Goal: Transaction & Acquisition: Purchase product/service

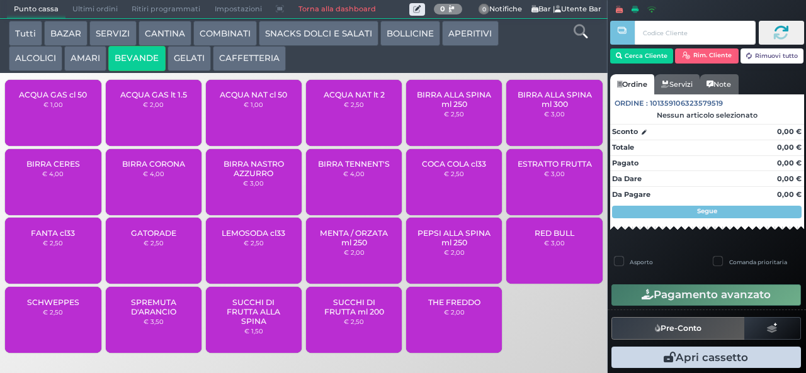
click at [262, 107] on div "ACQUA NAT cl 50 € 1,00" at bounding box center [254, 113] width 96 height 66
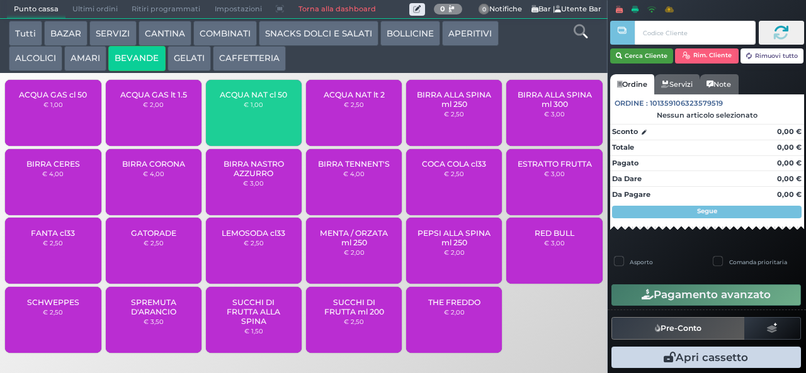
click at [634, 56] on button "Cerca Cliente" at bounding box center [642, 55] width 64 height 15
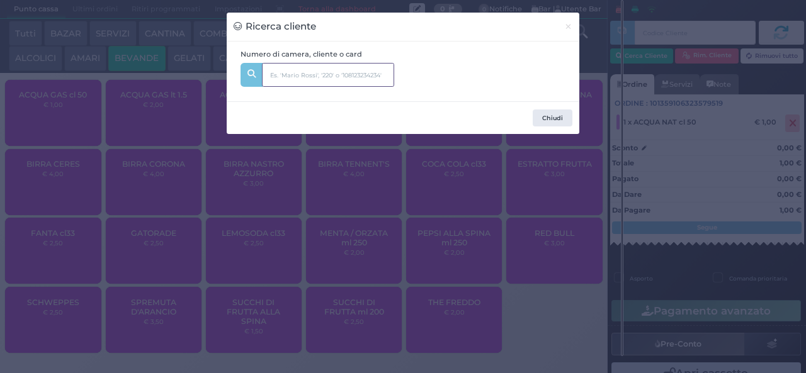
click at [329, 74] on input "text" at bounding box center [328, 75] width 132 height 24
type input "animazi"
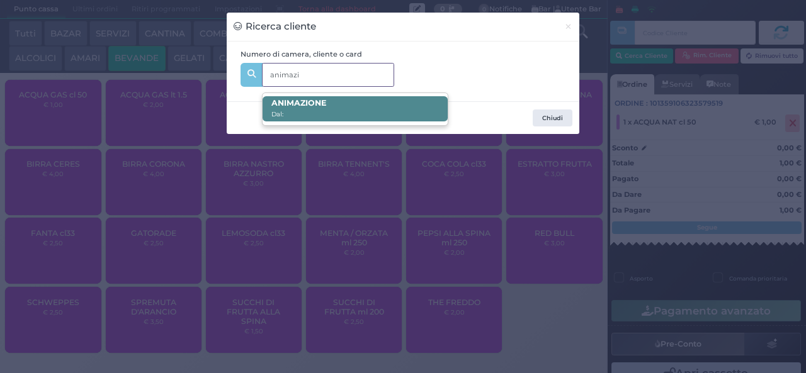
click at [347, 107] on span "ANIMAZI ONE Dal:" at bounding box center [354, 108] width 184 height 25
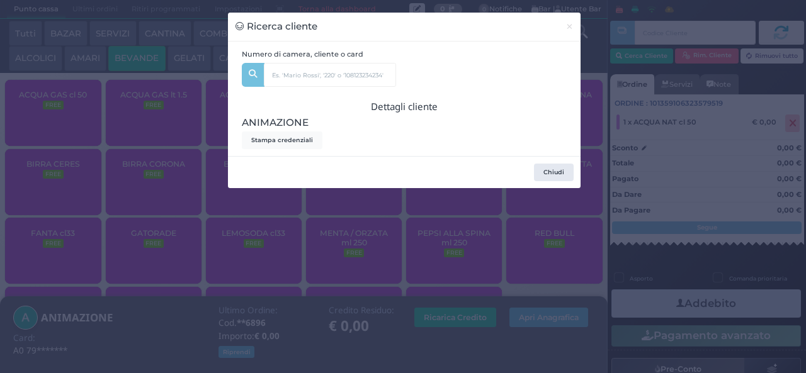
click at [181, 276] on div "Ricerca cliente × Numero di camera, cliente o card animazi ANIMAZI ONE Dal: Det…" at bounding box center [403, 186] width 806 height 373
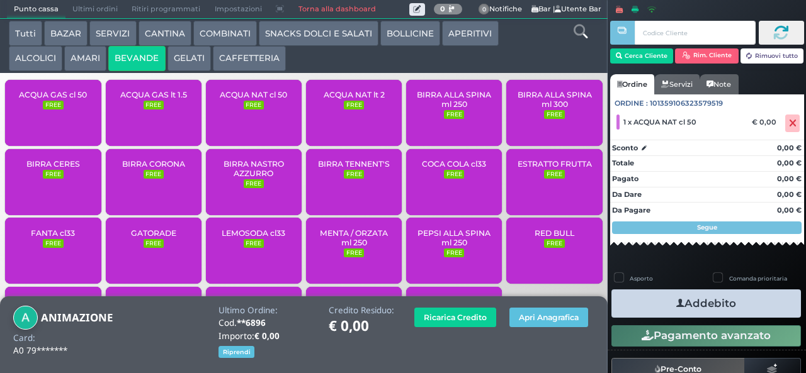
click at [656, 303] on button "Addebito" at bounding box center [705, 304] width 189 height 28
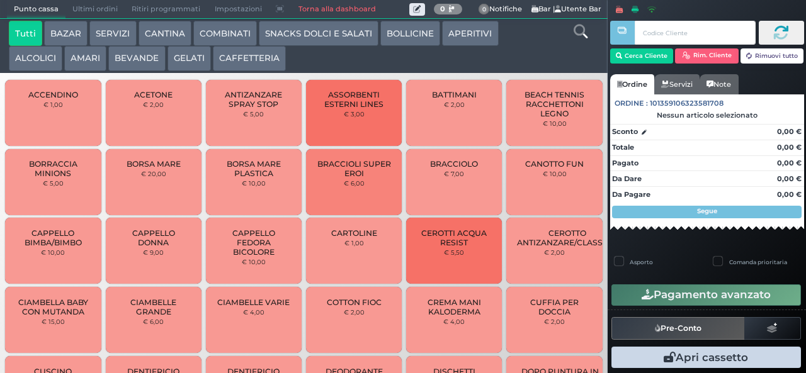
click at [147, 58] on button "BEVANDE" at bounding box center [136, 58] width 57 height 25
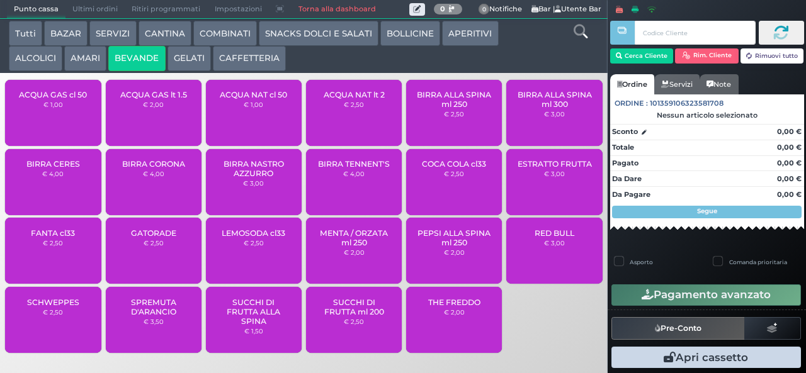
click at [346, 122] on div "ACQUA NAT lt 2 € 2,50" at bounding box center [354, 113] width 96 height 66
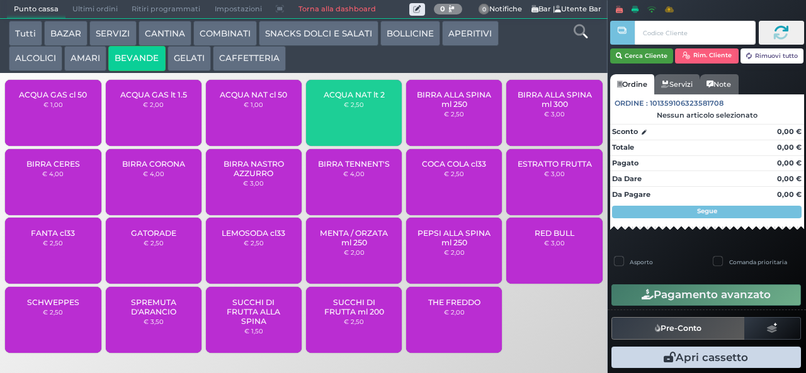
click at [643, 55] on button "Cerca Cliente" at bounding box center [642, 55] width 64 height 15
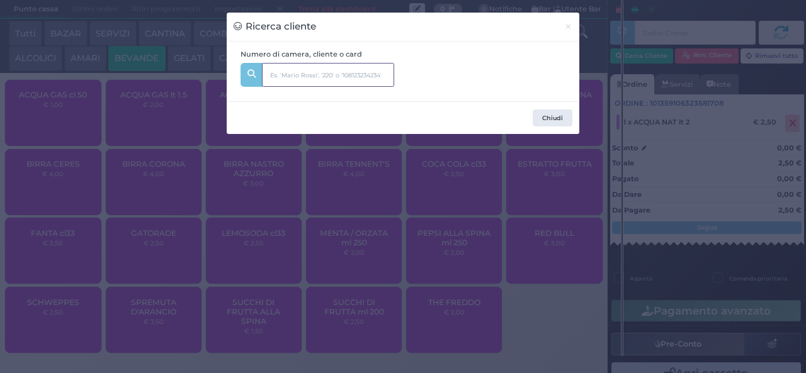
click at [325, 79] on input "text" at bounding box center [328, 75] width 132 height 24
type input "animaz"
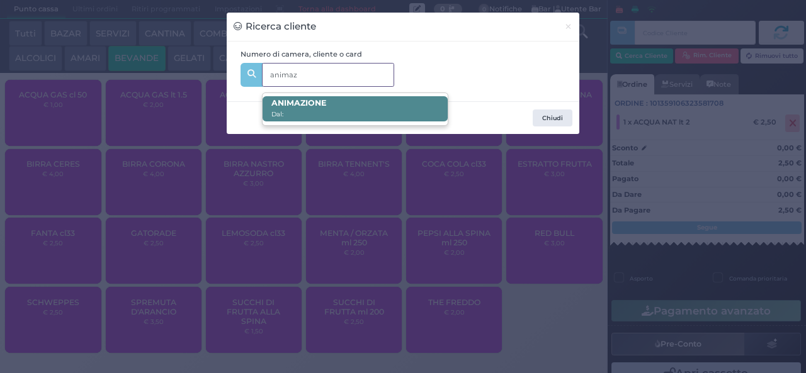
click at [357, 104] on span "ANIMAZ IONE Dal:" at bounding box center [354, 108] width 184 height 25
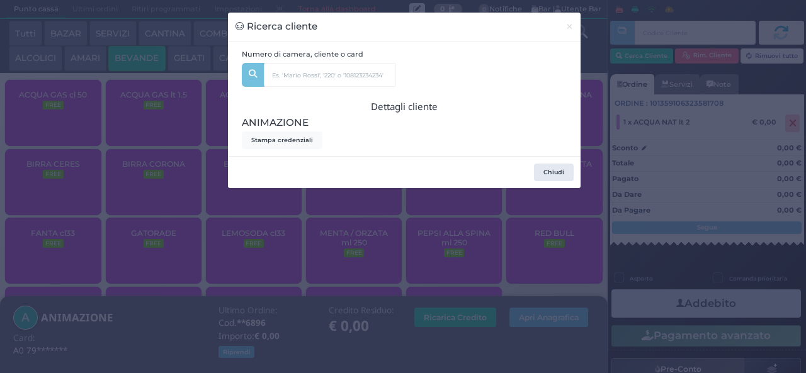
click at [267, 334] on div "Ricerca cliente × Numero di camera, cliente o card animaz ANIMAZ IONE Dal: Dett…" at bounding box center [403, 186] width 806 height 373
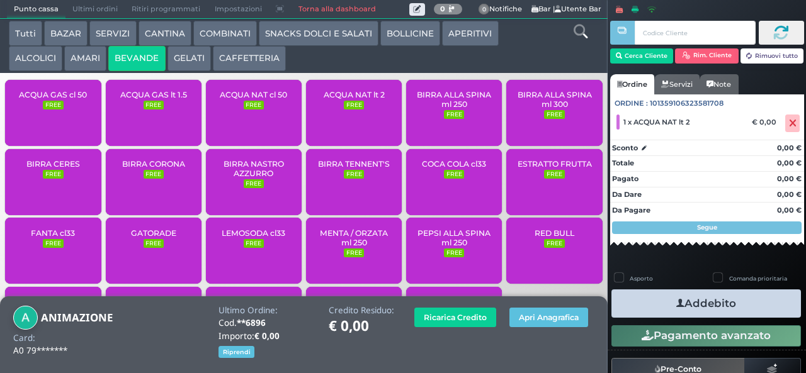
click at [660, 312] on button "Addebito" at bounding box center [705, 304] width 189 height 28
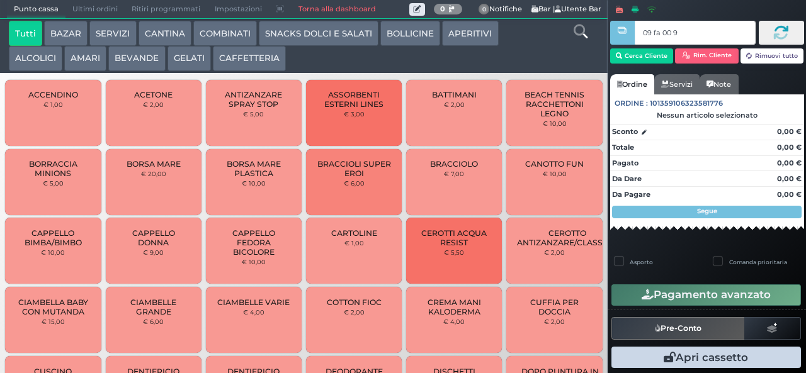
type input "09 fa 00 95"
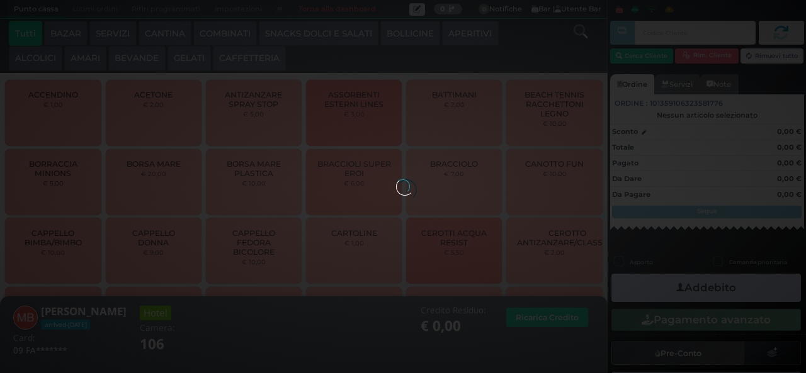
click at [194, 55] on button "GELATI" at bounding box center [188, 58] width 43 height 25
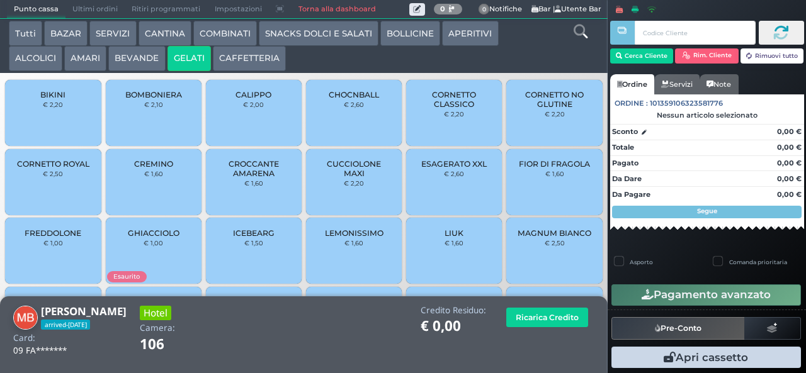
click at [346, 178] on span "CUCCIOLONE MAXI" at bounding box center [354, 168] width 75 height 19
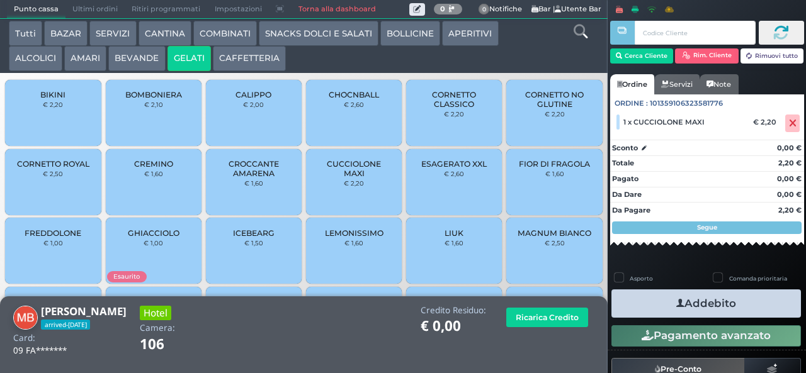
scroll to position [84, 0]
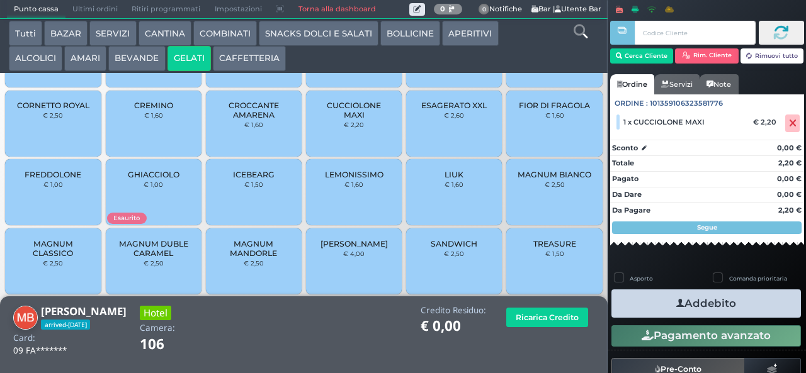
click at [545, 257] on small "€ 1,50" at bounding box center [554, 254] width 19 height 8
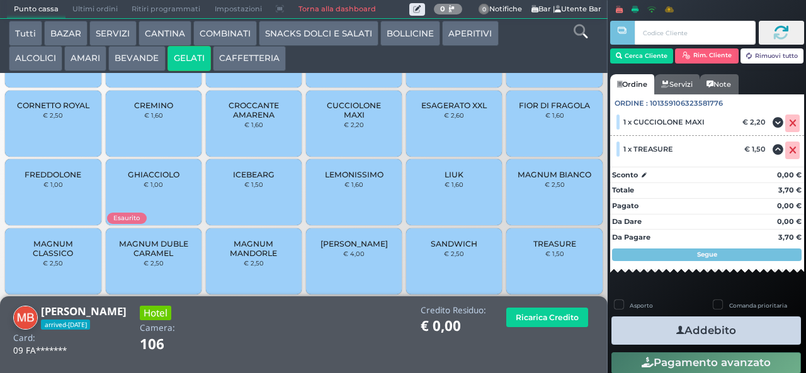
click at [699, 322] on button "Addebito" at bounding box center [705, 331] width 189 height 28
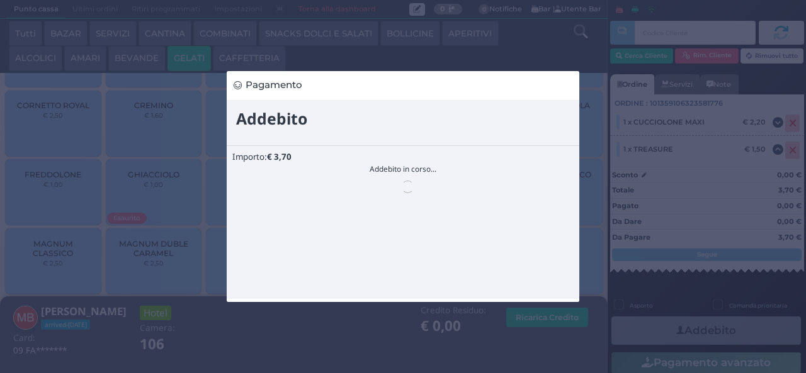
scroll to position [0, 0]
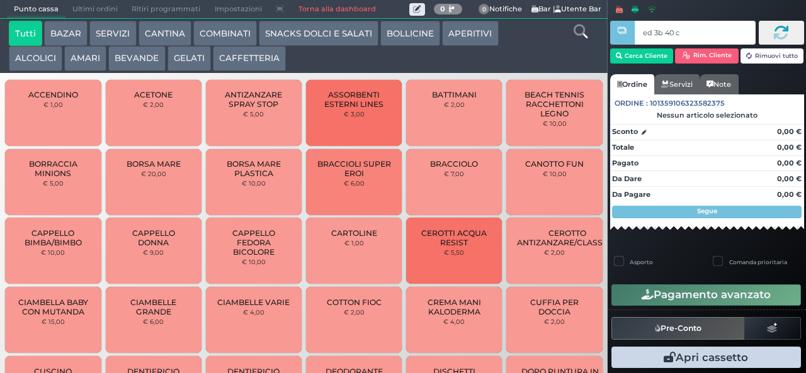
type input "ed 3b 40 c3"
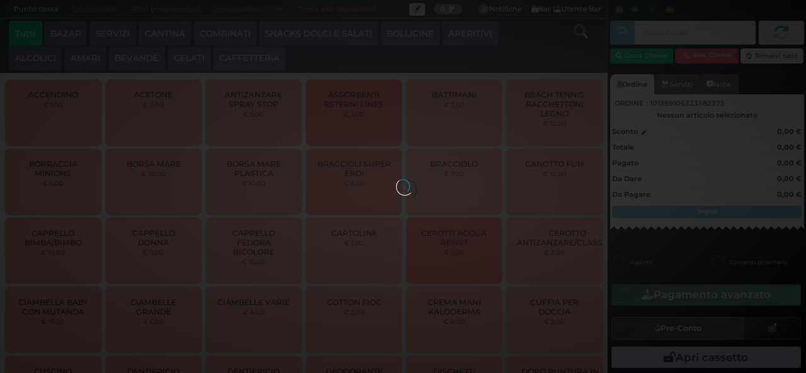
click at [51, 64] on button "ALCOLICI" at bounding box center [35, 58] width 53 height 25
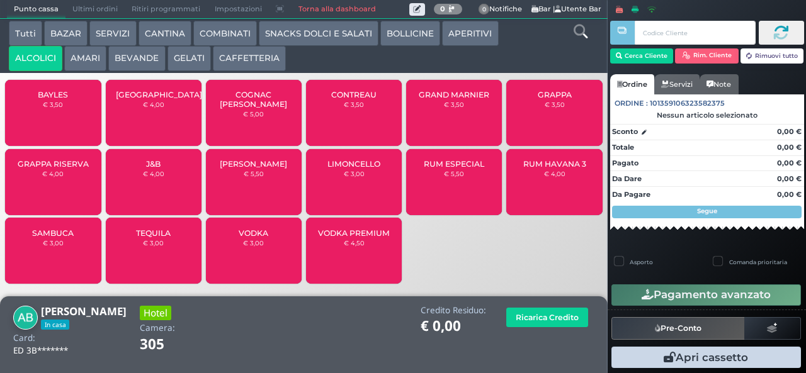
click at [346, 177] on small "€ 3,00" at bounding box center [354, 174] width 21 height 8
click at [350, 194] on div "LIMONCELLO € 3,00" at bounding box center [354, 182] width 96 height 66
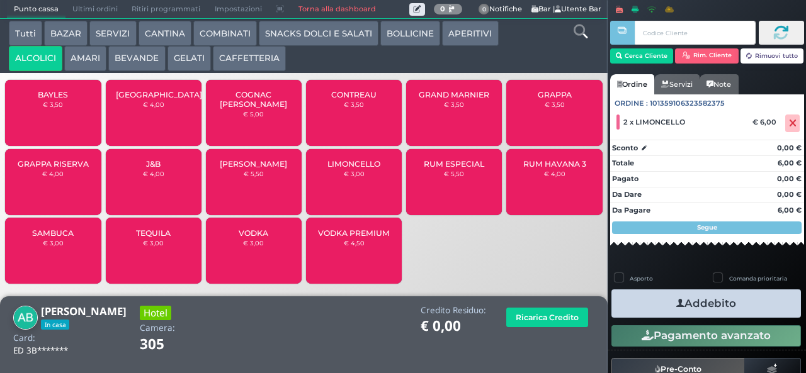
click at [676, 303] on icon "button" at bounding box center [680, 303] width 8 height 13
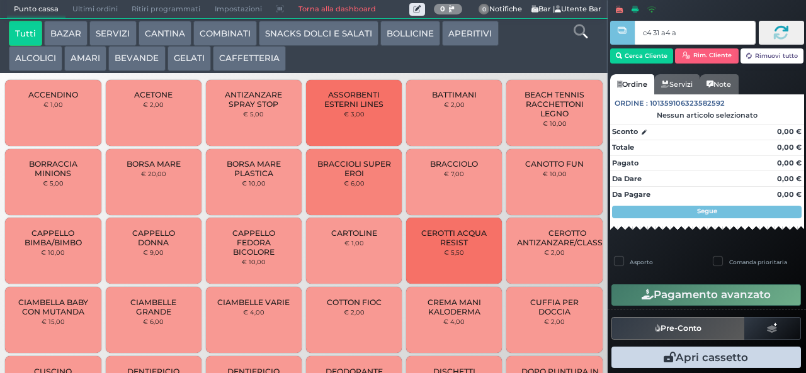
type input "c4 31 a4 af"
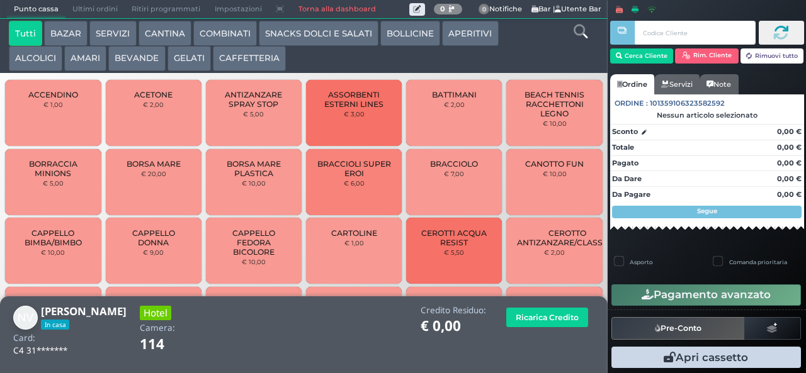
click at [284, 34] on button "SNACKS DOLCI E SALATI" at bounding box center [319, 33] width 120 height 25
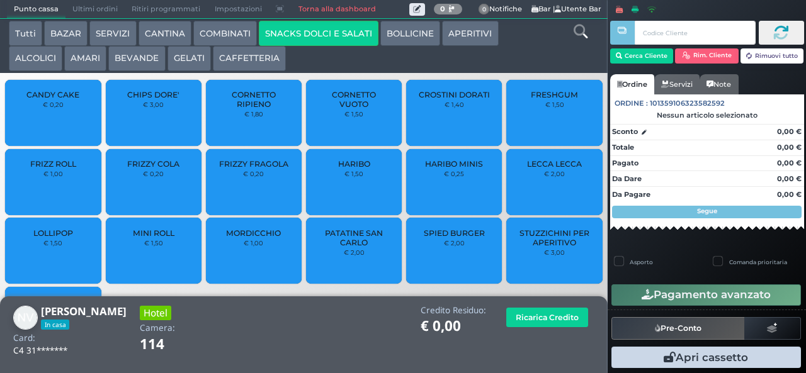
click at [243, 177] on small "€ 0,20" at bounding box center [253, 174] width 21 height 8
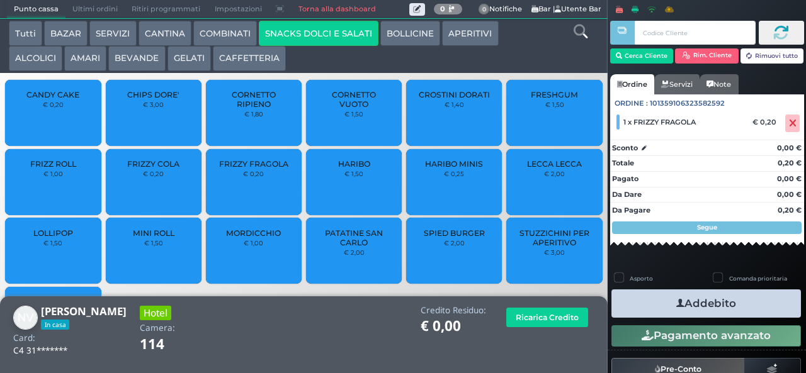
click at [244, 177] on small "€ 0,20" at bounding box center [253, 174] width 21 height 8
click at [238, 169] on span "FRIZZY FRAGOLA" at bounding box center [253, 163] width 69 height 9
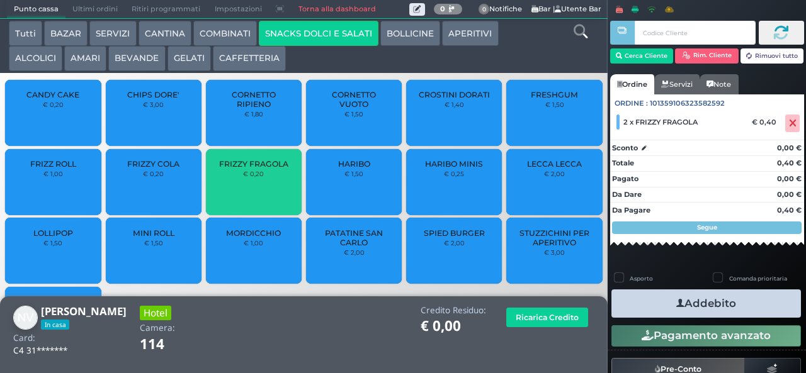
click at [244, 169] on span "FRIZZY FRAGOLA" at bounding box center [253, 163] width 69 height 9
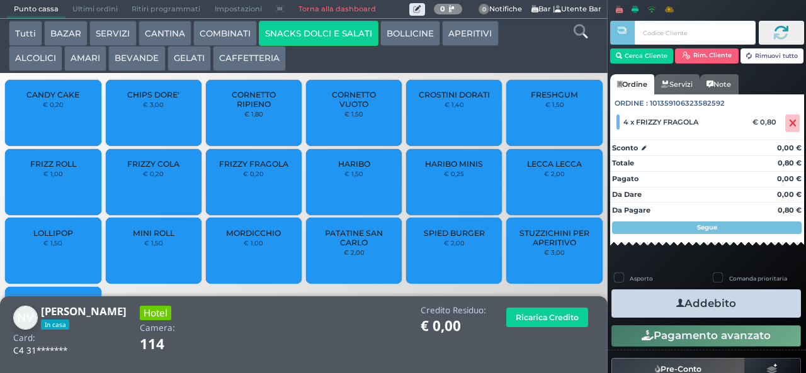
click at [240, 169] on span "FRIZZY FRAGOLA" at bounding box center [253, 163] width 69 height 9
click at [622, 295] on div at bounding box center [622, 177] width 3 height 355
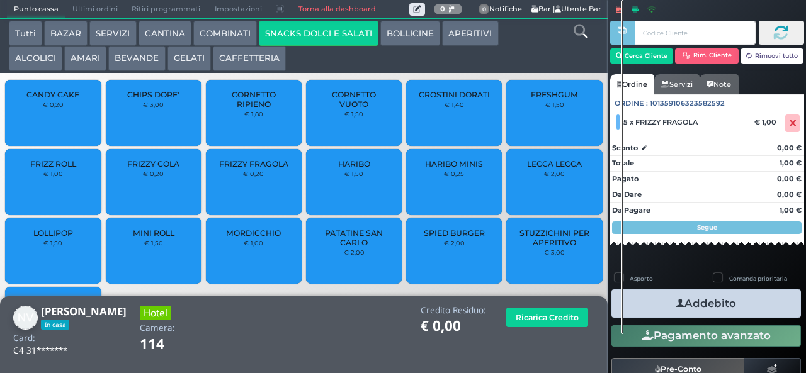
click at [702, 307] on button "Addebito" at bounding box center [705, 304] width 189 height 28
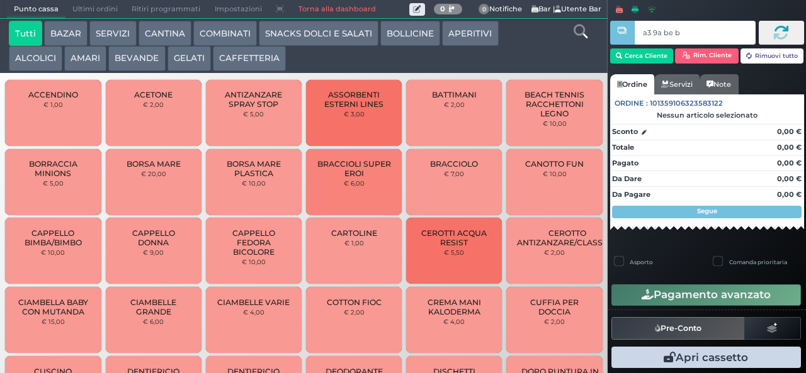
type input "a3 9a be b9"
click at [40, 58] on button "ALCOLICI" at bounding box center [35, 58] width 53 height 25
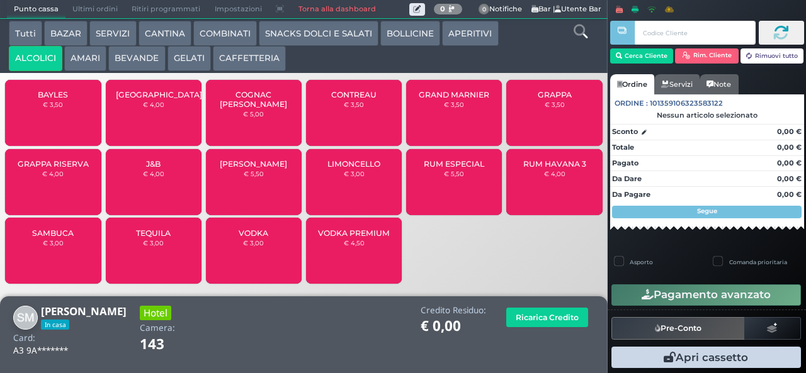
click at [65, 209] on div "GRAPPA RISERVA € 4,00" at bounding box center [53, 182] width 96 height 66
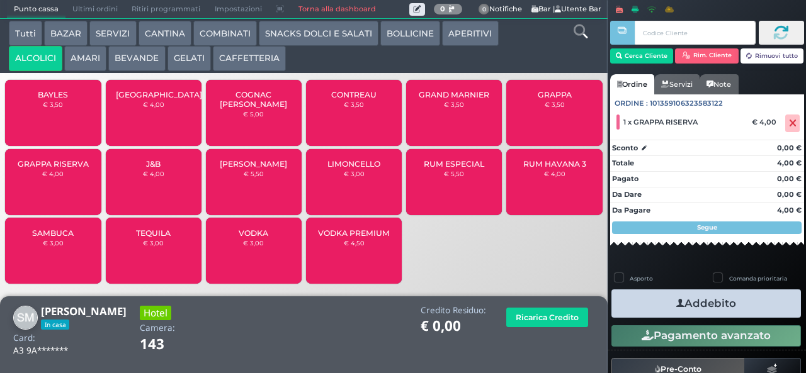
click at [677, 298] on icon "button" at bounding box center [680, 303] width 8 height 13
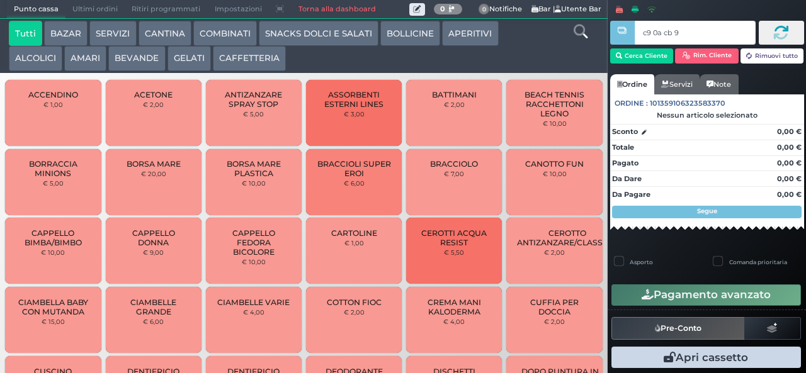
type input "c9 0a cb 94"
click at [83, 70] on button "AMARI" at bounding box center [85, 58] width 42 height 25
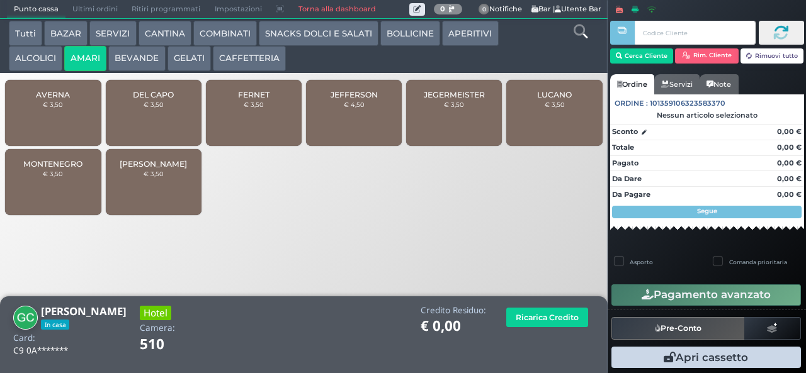
click at [460, 125] on div "JEGERMEISTER € 3,50" at bounding box center [454, 113] width 96 height 66
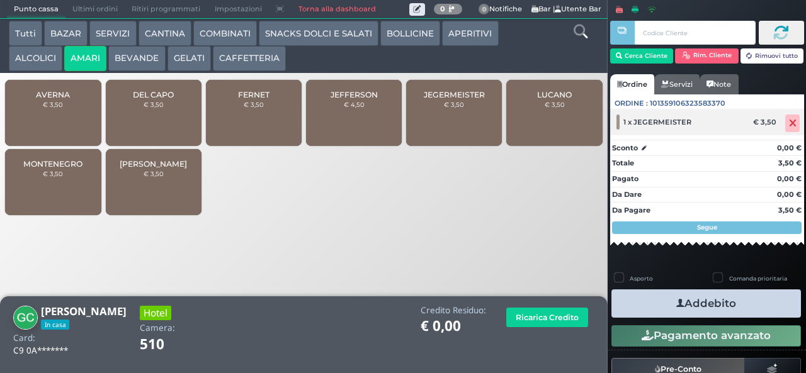
click at [789, 123] on icon at bounding box center [793, 123] width 8 height 1
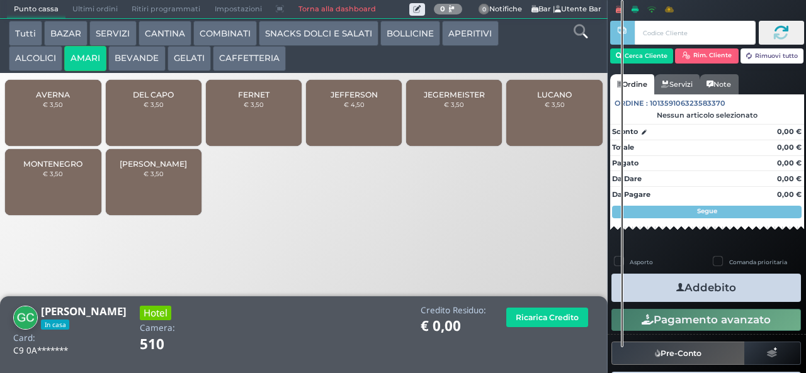
click at [364, 122] on div "JEFFERSON € 4,50" at bounding box center [354, 113] width 96 height 66
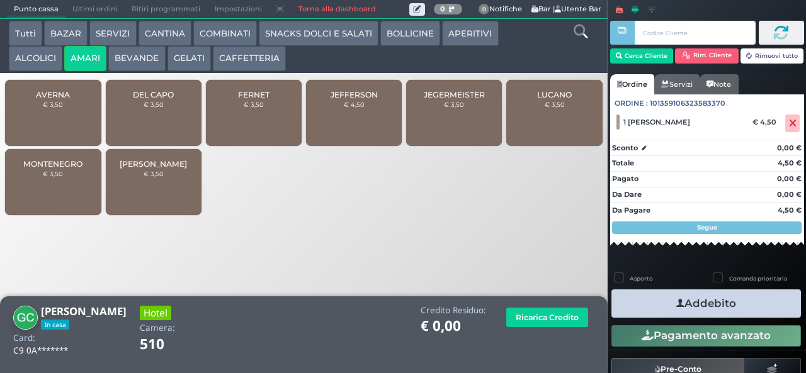
click at [699, 306] on button "Addebito" at bounding box center [705, 304] width 189 height 28
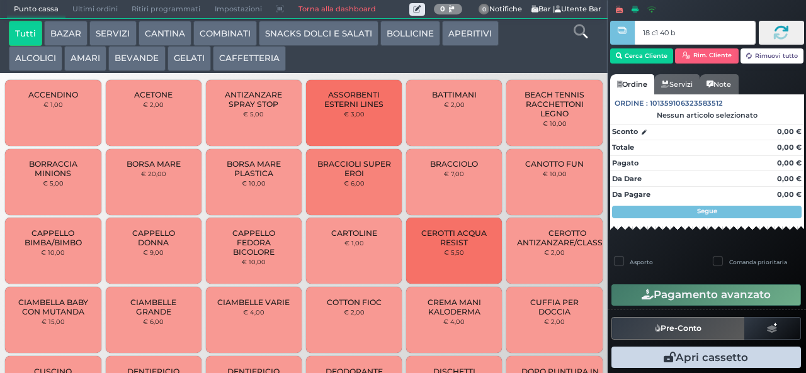
type input "18 c1 40 ba"
click at [76, 99] on span "ACCENDINO" at bounding box center [53, 94] width 50 height 9
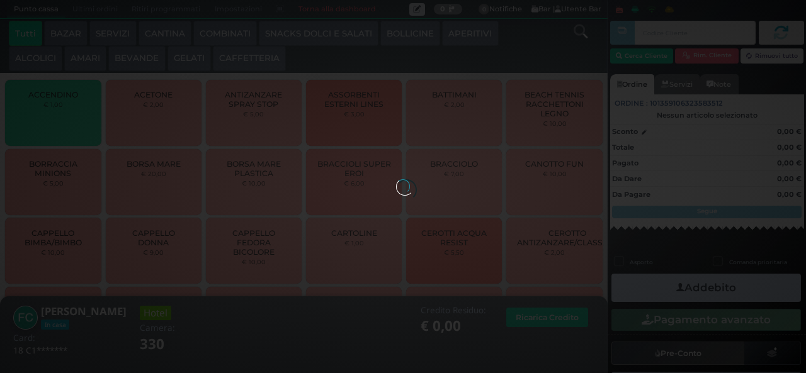
click at [396, 179] on div at bounding box center [403, 186] width 14 height 14
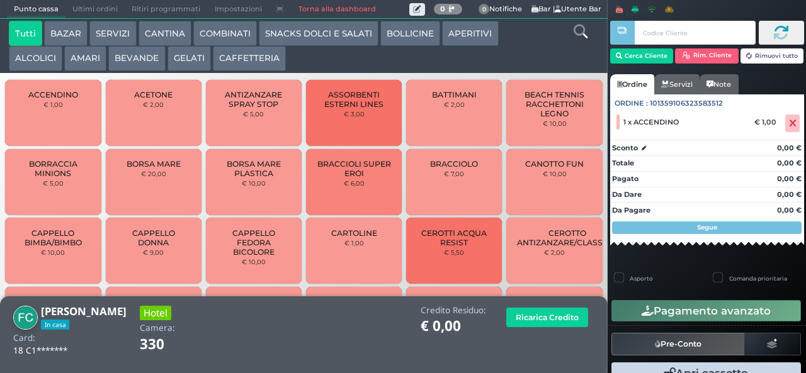
click at [102, 55] on button "AMARI" at bounding box center [85, 58] width 42 height 25
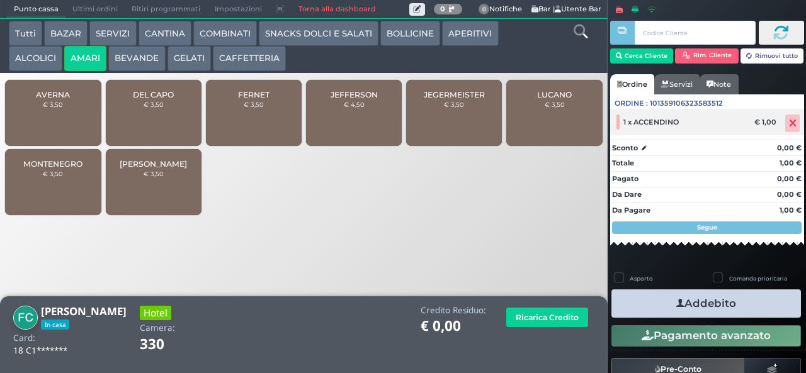
click at [789, 124] on icon at bounding box center [793, 123] width 8 height 1
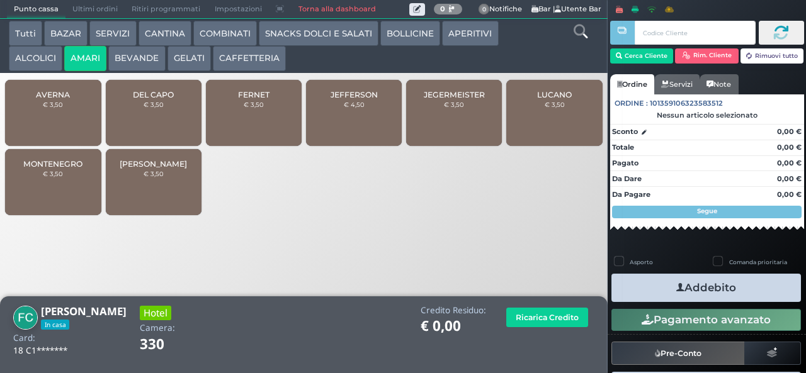
click at [69, 191] on div "MONTENEGRO € 3,50" at bounding box center [53, 182] width 96 height 66
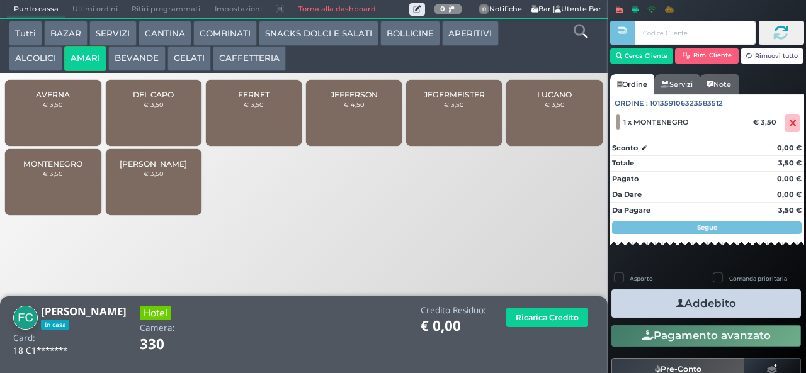
click at [677, 299] on icon "button" at bounding box center [680, 303] width 8 height 13
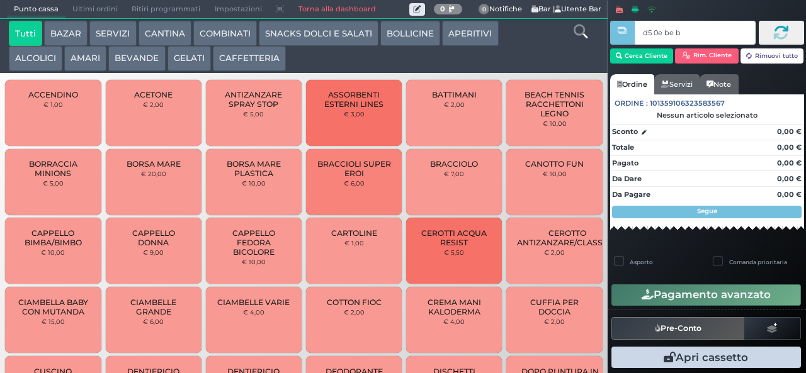
type input "d5 0e be b9"
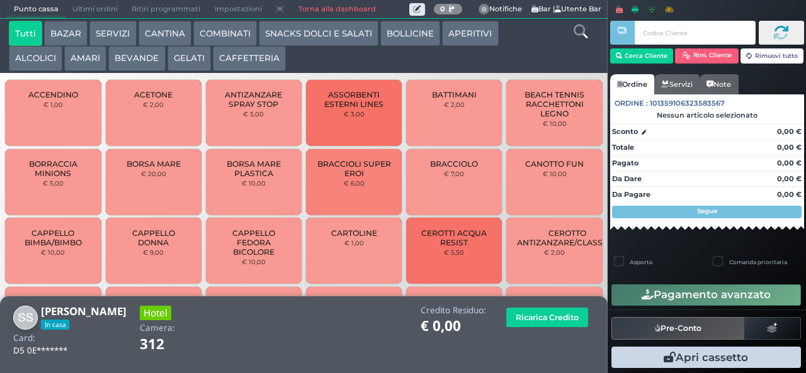
click at [283, 43] on button "SNACKS DOLCI E SALATI" at bounding box center [319, 33] width 120 height 25
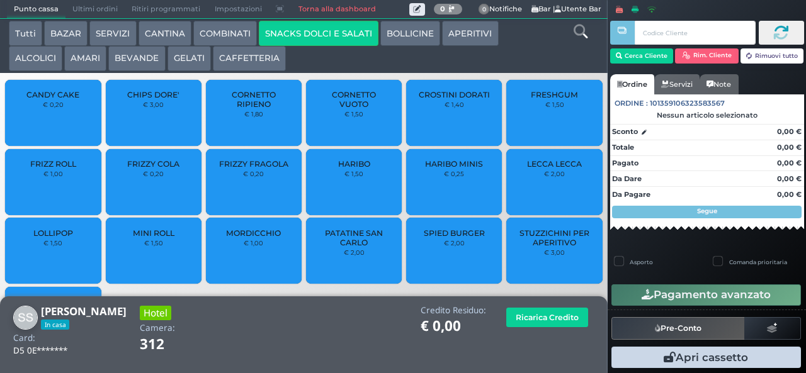
click at [45, 238] on span "LOLLIPOP" at bounding box center [53, 232] width 40 height 9
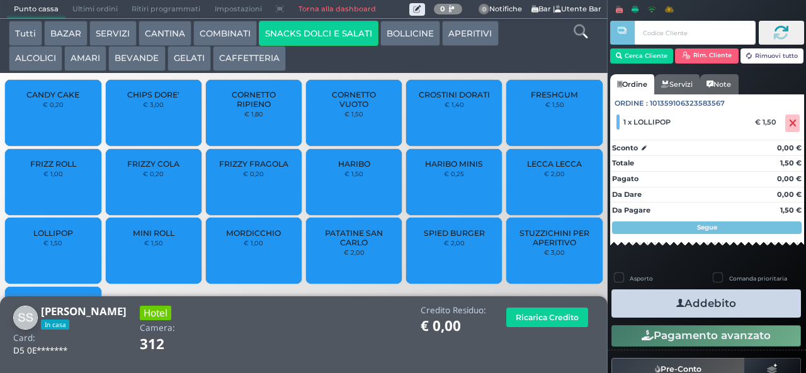
click at [656, 303] on button "Addebito" at bounding box center [705, 304] width 189 height 28
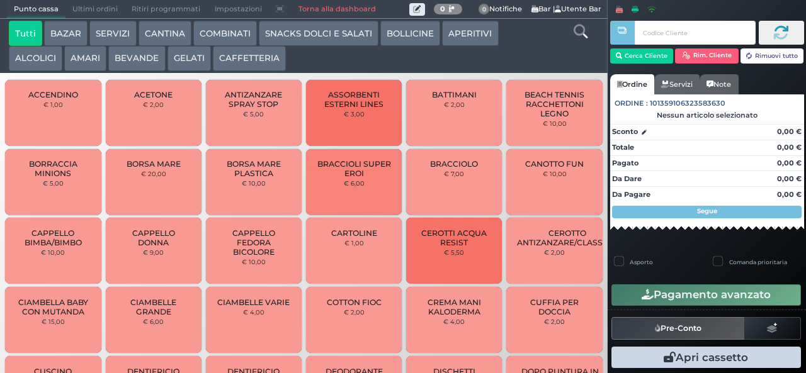
click at [69, 33] on button "BAZAR" at bounding box center [65, 33] width 43 height 25
click at [44, 21] on button "BAZAR" at bounding box center [65, 33] width 43 height 25
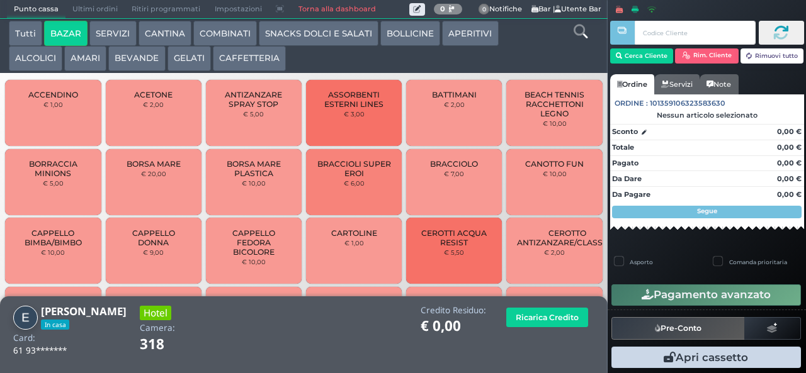
click at [344, 238] on span "CARTOLINE" at bounding box center [354, 232] width 46 height 9
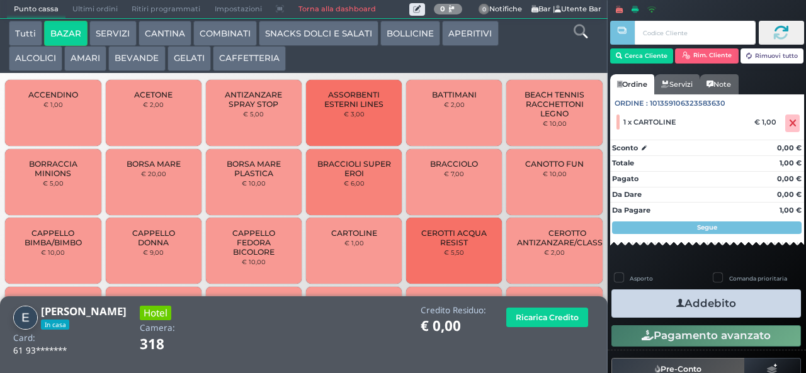
click at [639, 309] on button "Addebito" at bounding box center [705, 304] width 189 height 28
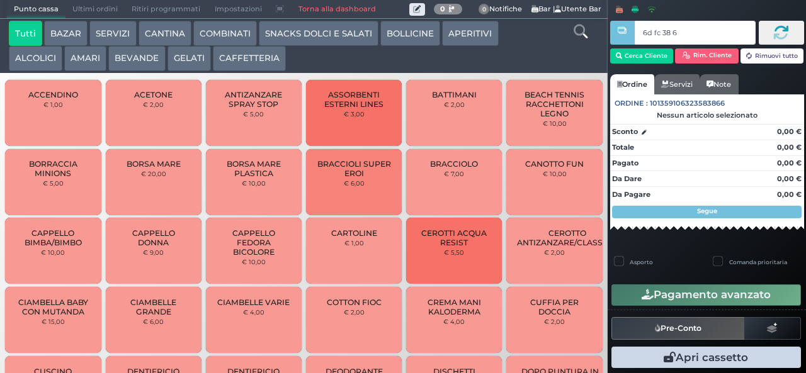
type input "6d fc 38 67"
click at [33, 59] on button "ALCOLICI" at bounding box center [35, 58] width 53 height 25
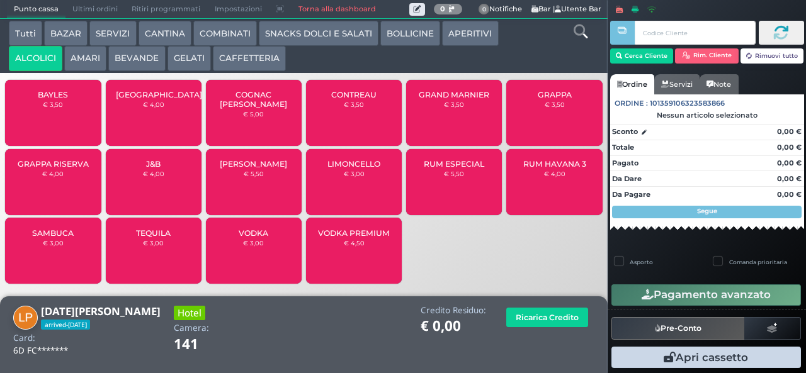
click at [65, 259] on div "SAMBUCA € 3,00" at bounding box center [53, 251] width 96 height 66
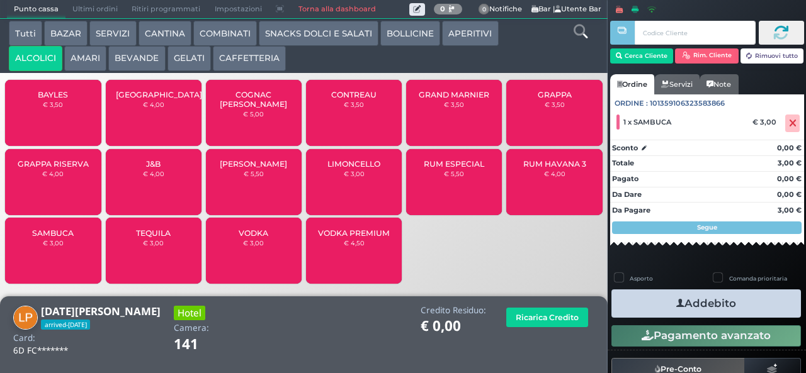
click at [676, 307] on icon "button" at bounding box center [680, 303] width 8 height 13
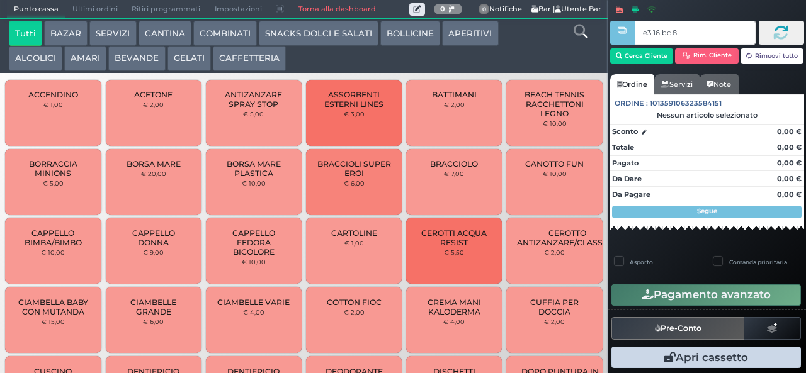
type input "e3 16 bc 8b"
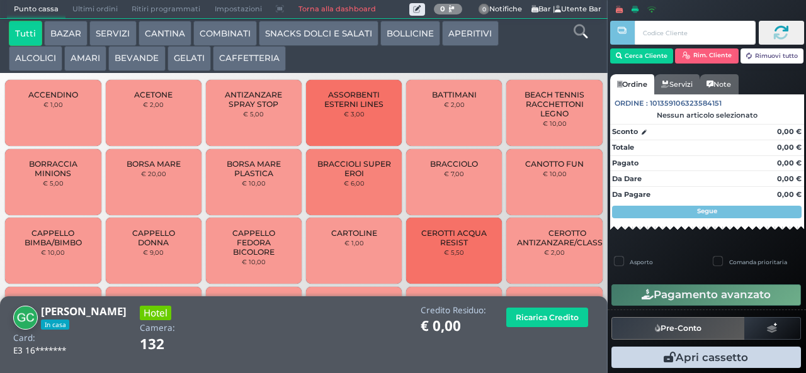
click at [184, 60] on button "GELATI" at bounding box center [188, 58] width 43 height 25
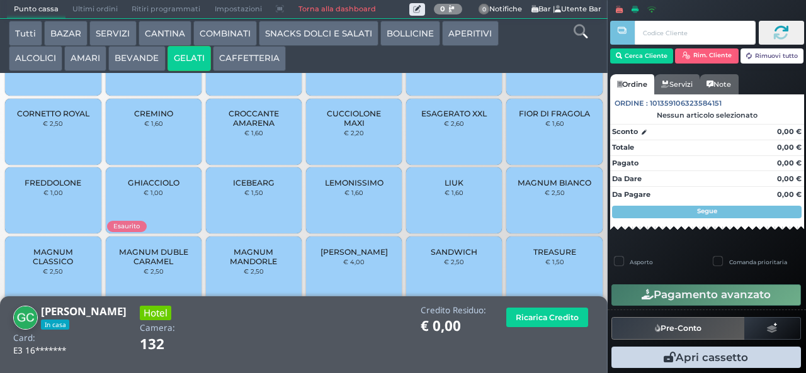
scroll to position [84, 0]
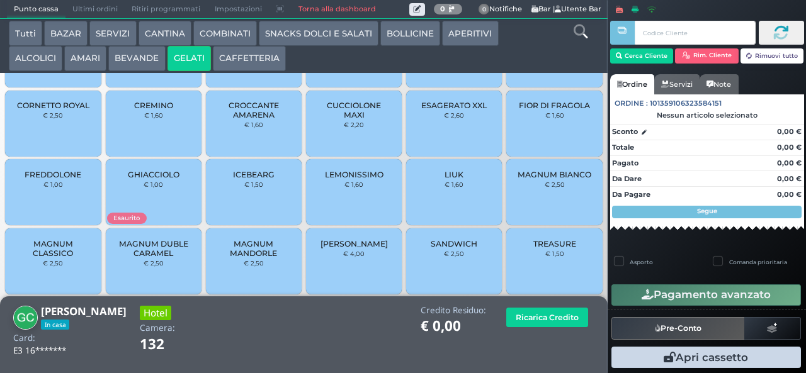
click at [160, 258] on span "MAGNUM DUBLE CARAMEL" at bounding box center [153, 248] width 75 height 19
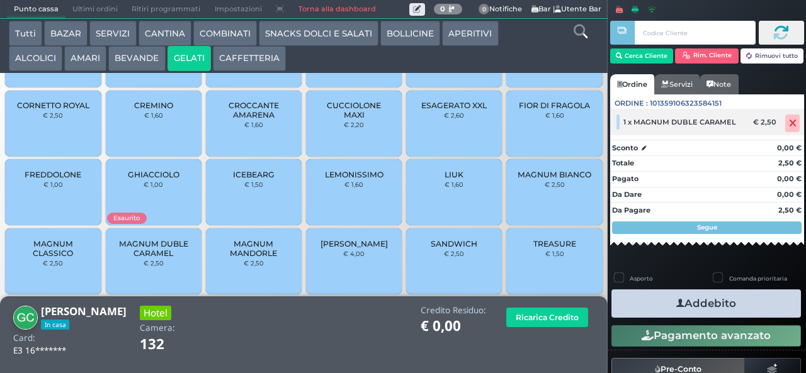
click at [785, 120] on span at bounding box center [792, 124] width 14 height 18
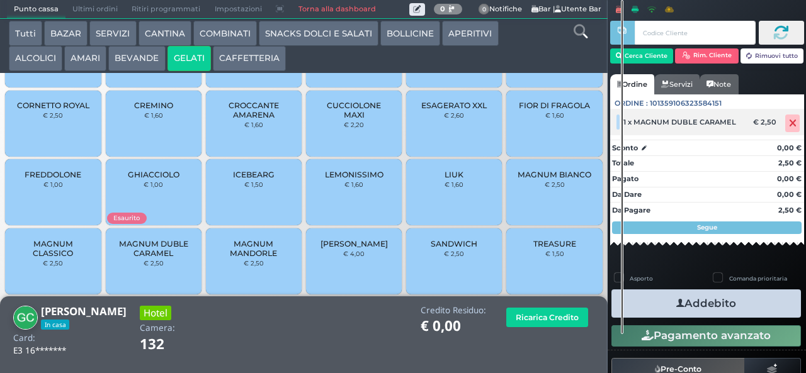
click at [789, 123] on icon at bounding box center [793, 123] width 8 height 1
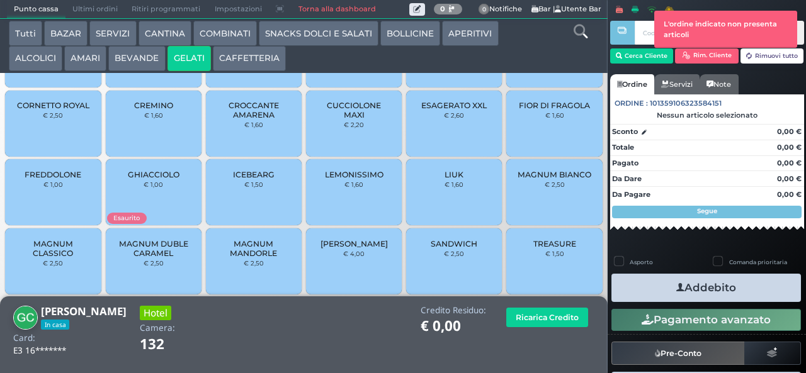
click at [252, 255] on span "MAGNUM MANDORLE" at bounding box center [254, 248] width 75 height 19
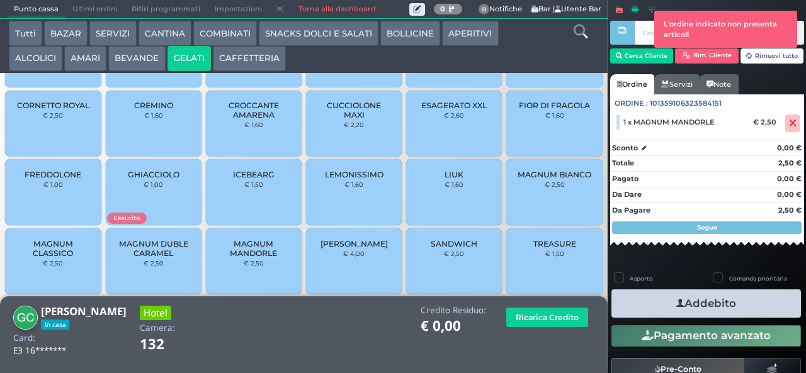
click at [676, 303] on icon "button" at bounding box center [680, 303] width 8 height 13
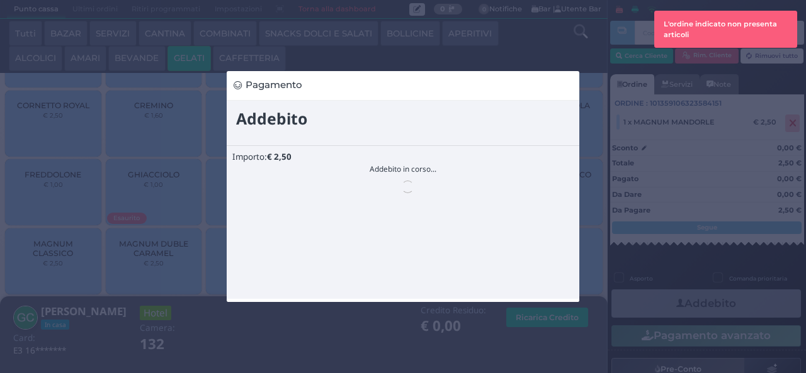
scroll to position [0, 0]
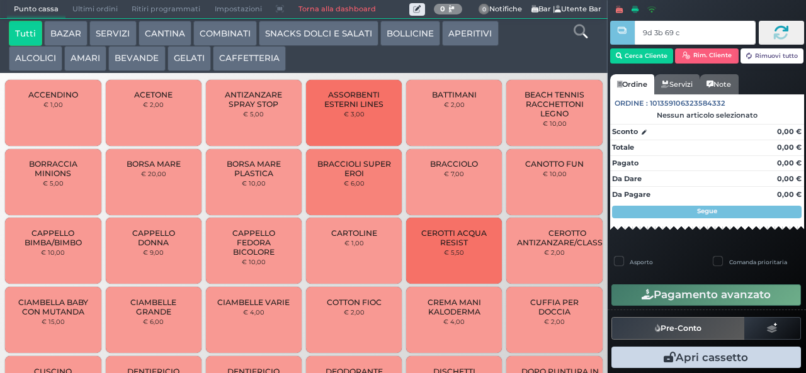
type input "9d 3b 69 c3"
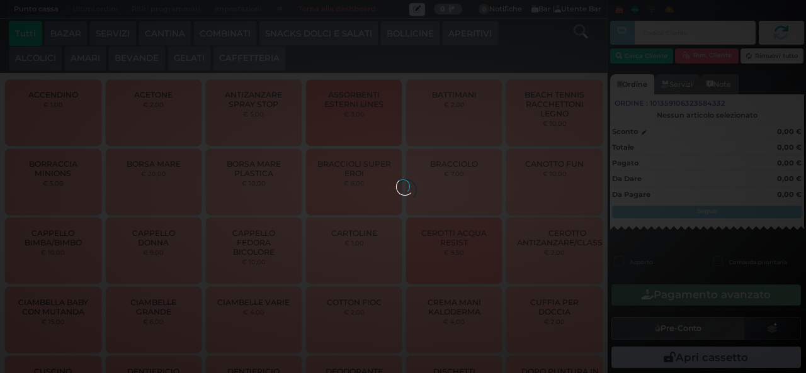
click at [92, 65] on button "AMARI" at bounding box center [85, 58] width 42 height 25
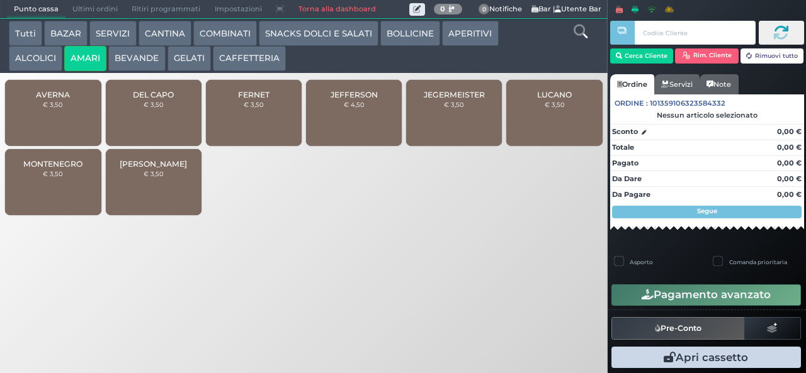
click at [0, 0] on div at bounding box center [0, 0] width 0 height 0
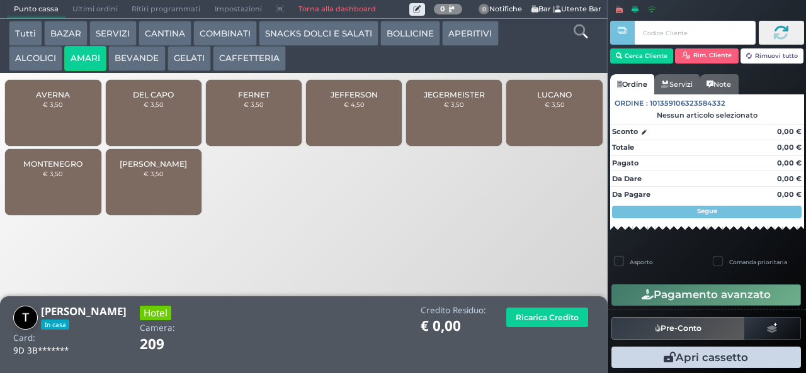
click at [364, 120] on div "JEFFERSON € 4,50" at bounding box center [354, 113] width 96 height 66
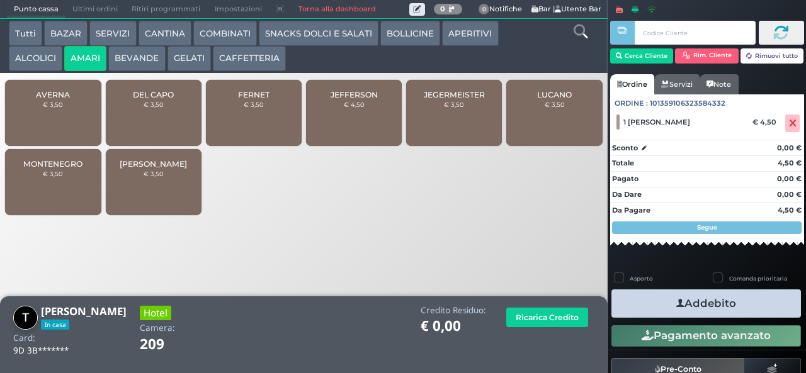
click at [676, 303] on icon "button" at bounding box center [680, 303] width 8 height 13
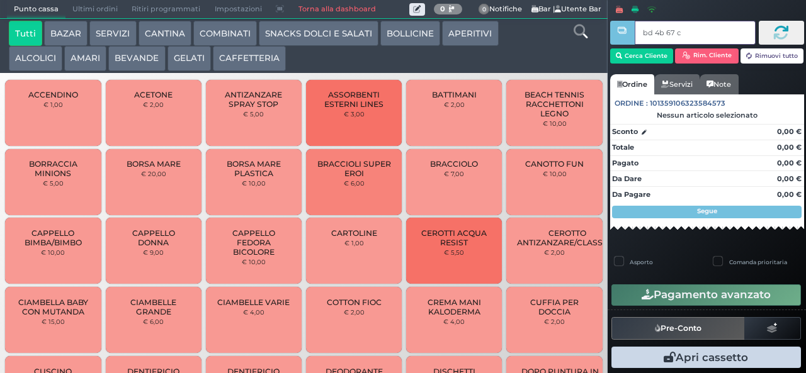
type input "bd 4b 67 c3"
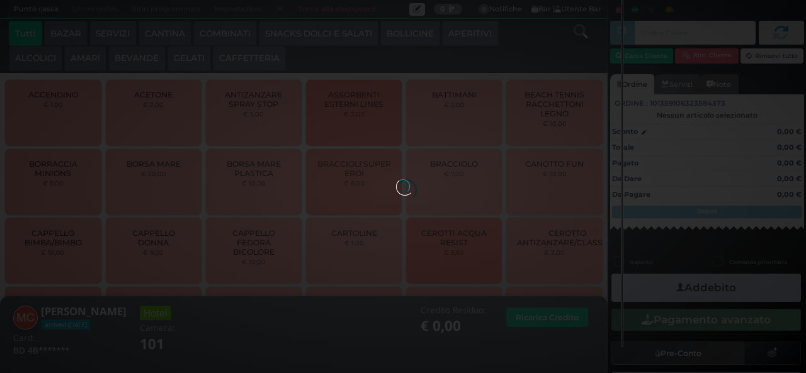
click at [396, 179] on div at bounding box center [403, 186] width 14 height 14
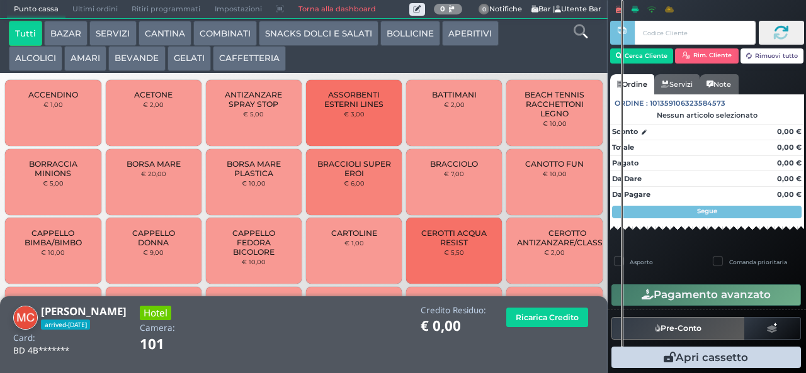
click at [189, 67] on button "GELATI" at bounding box center [188, 58] width 43 height 25
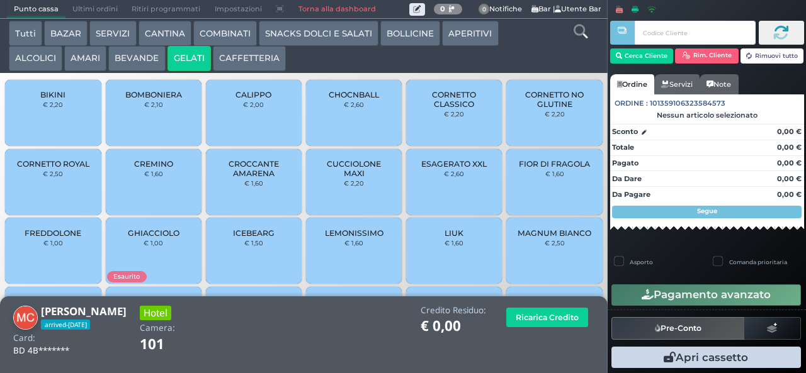
scroll to position [84, 0]
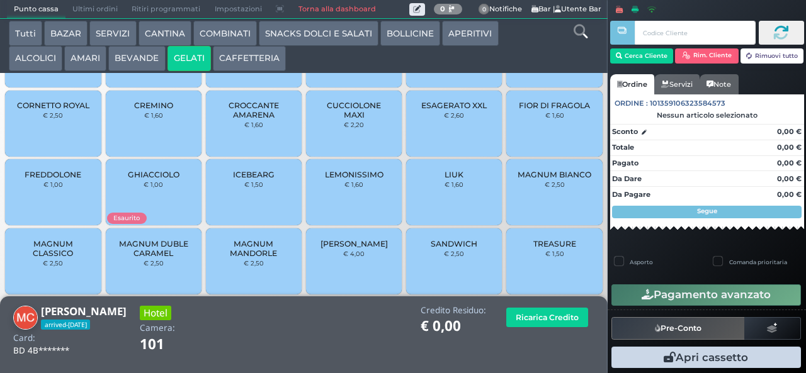
click at [535, 130] on div "FIOR DI FRAGOLA € 1,60" at bounding box center [554, 124] width 96 height 66
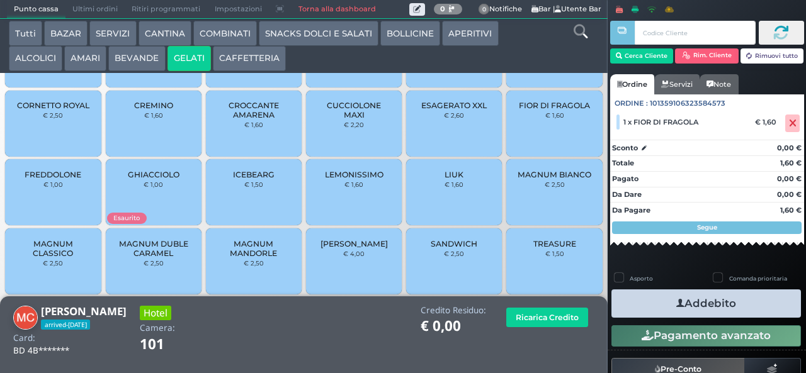
click at [676, 306] on icon "button" at bounding box center [680, 303] width 8 height 13
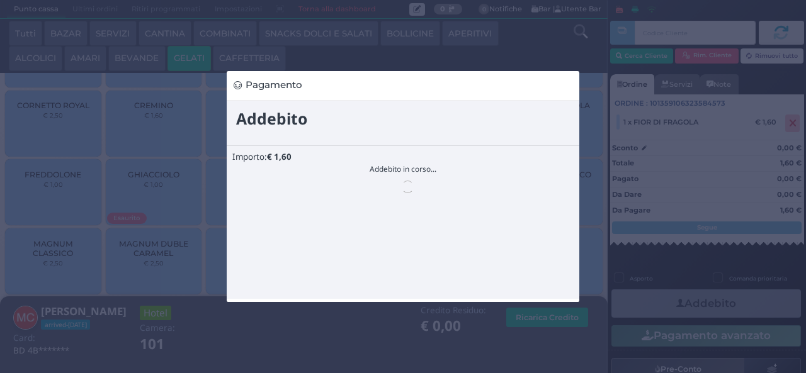
scroll to position [0, 0]
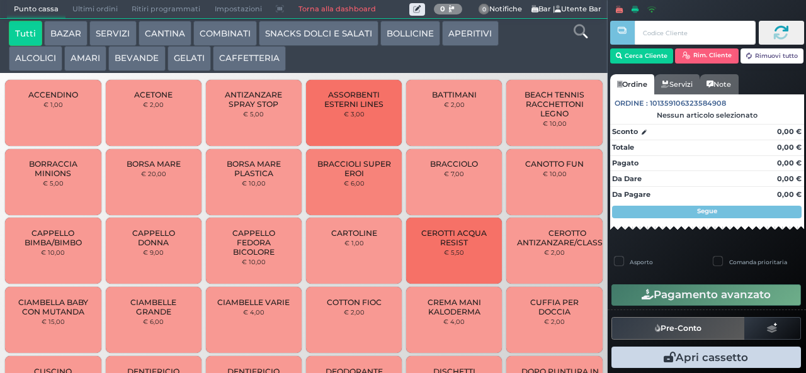
click at [67, 33] on button "BAZAR" at bounding box center [65, 33] width 43 height 25
click at [44, 21] on button "BAZAR" at bounding box center [65, 33] width 43 height 25
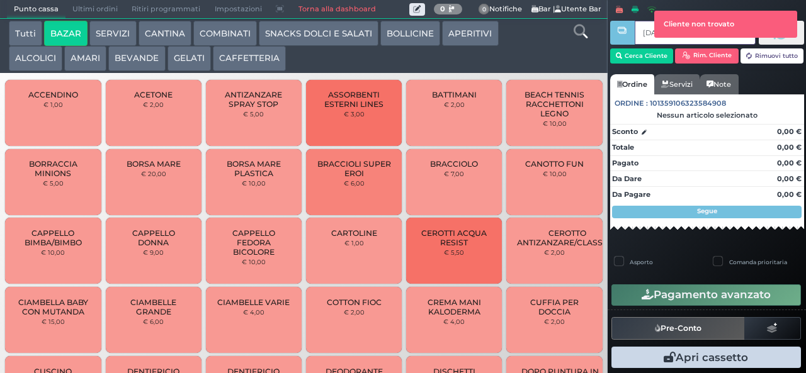
type input "ce 47 3b b9"
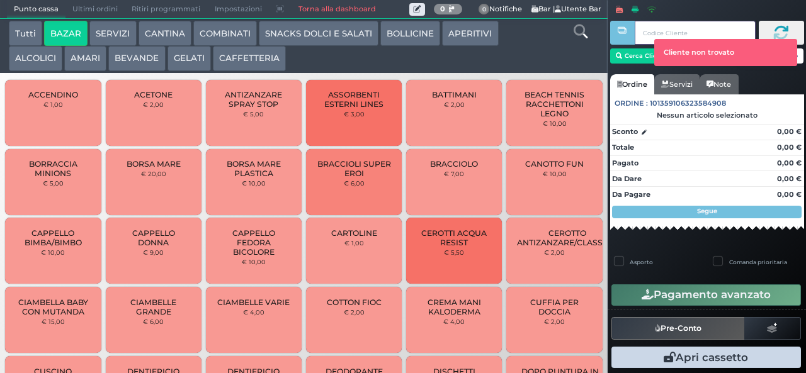
click at [622, 59] on div at bounding box center [622, 177] width 3 height 355
type input "ce 47 3b b9"
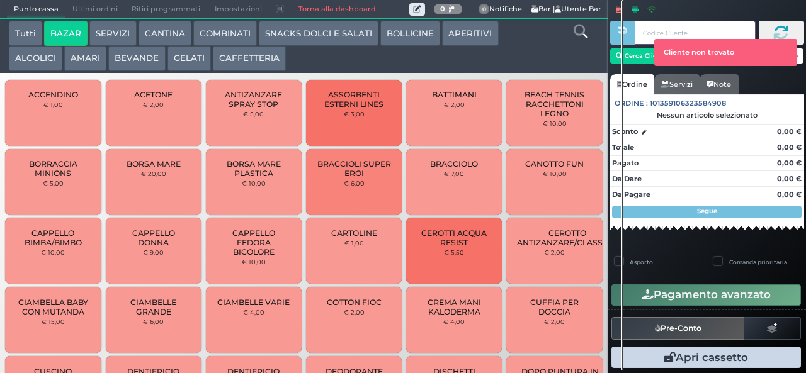
click at [622, 52] on div at bounding box center [622, 185] width 3 height 371
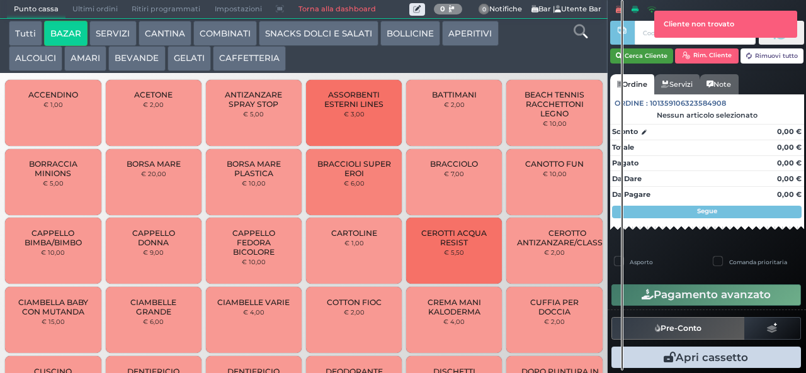
click at [642, 56] on button "Cerca Cliente" at bounding box center [642, 55] width 64 height 15
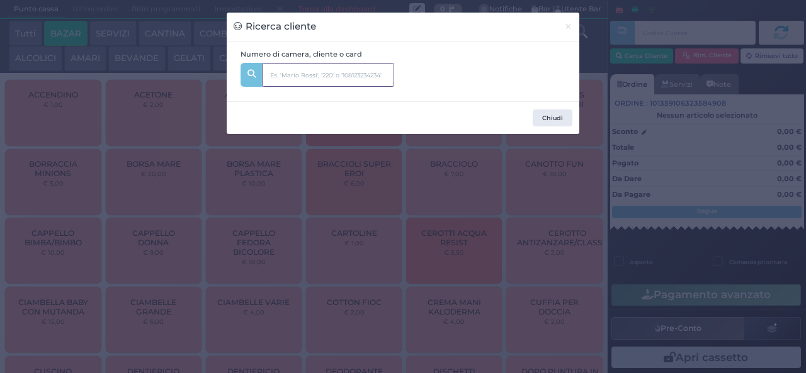
click at [384, 73] on input "text" at bounding box center [328, 75] width 132 height 24
click at [341, 79] on input "text" at bounding box center [328, 75] width 132 height 24
type input "104"
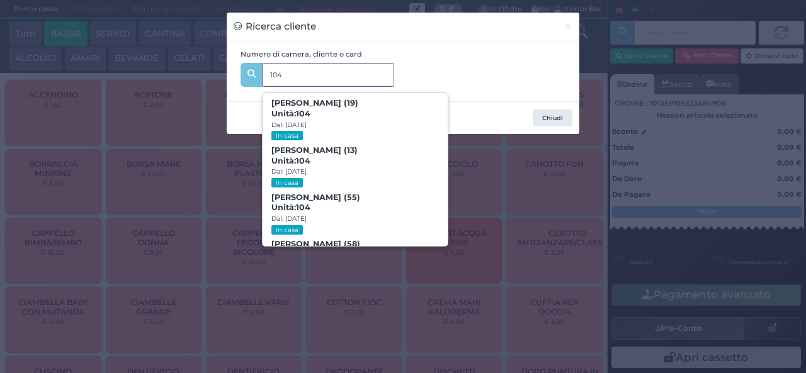
click at [330, 198] on b "Cinzia Mariangela Gatti (55) Unità: 104" at bounding box center [315, 203] width 89 height 20
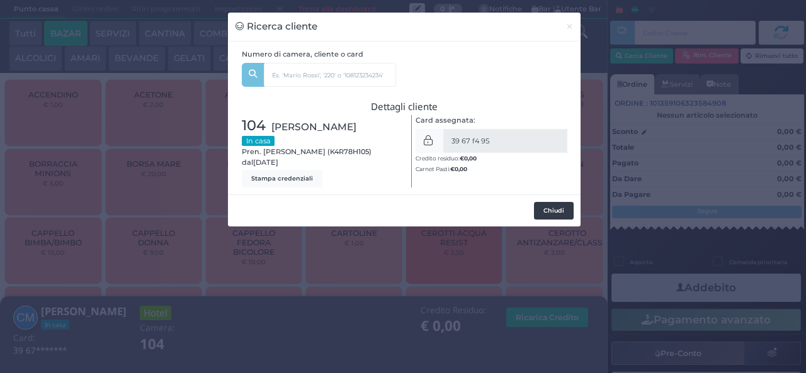
click at [556, 213] on button "Chiudi" at bounding box center [554, 211] width 40 height 18
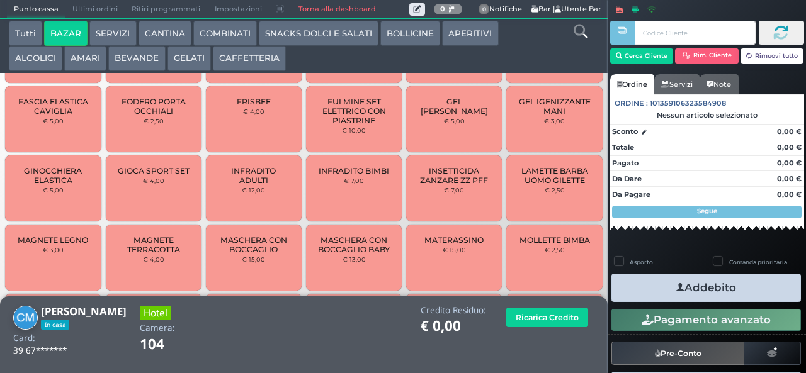
scroll to position [483, 0]
click at [166, 255] on span "MAGNETE TERRACOTTA" at bounding box center [153, 245] width 75 height 19
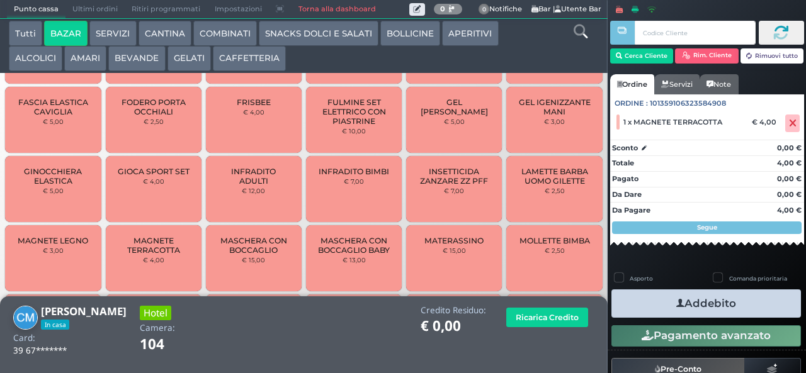
click at [730, 299] on button "Addebito" at bounding box center [705, 304] width 189 height 28
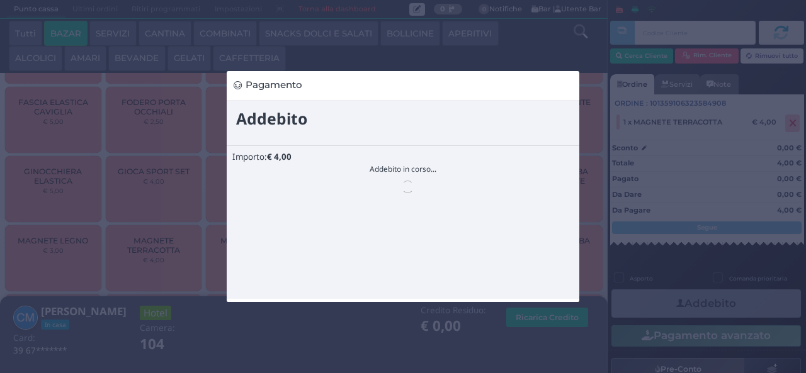
scroll to position [0, 0]
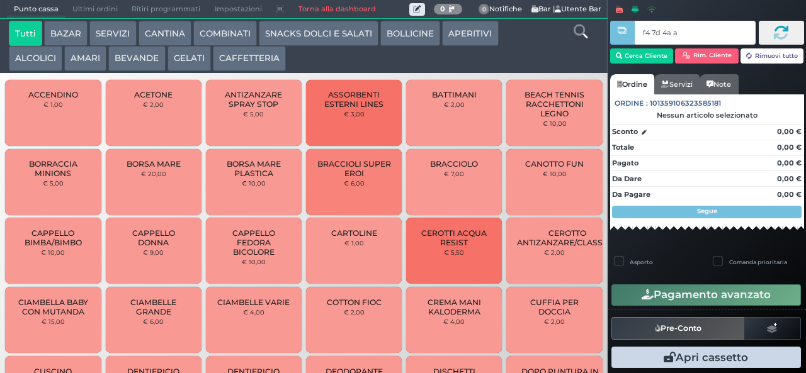
type input "f4 7d 4a af"
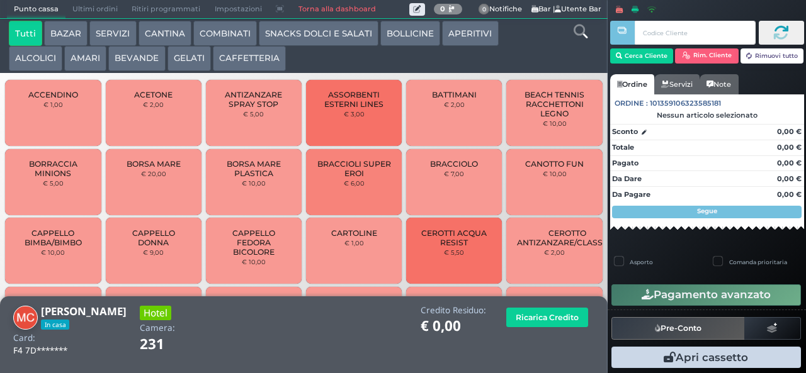
click at [124, 59] on button "BEVANDE" at bounding box center [136, 58] width 57 height 25
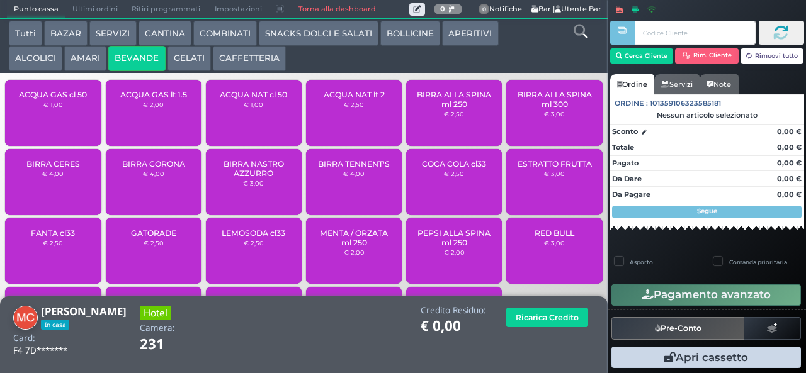
click at [534, 238] on span "RED BULL" at bounding box center [554, 232] width 40 height 9
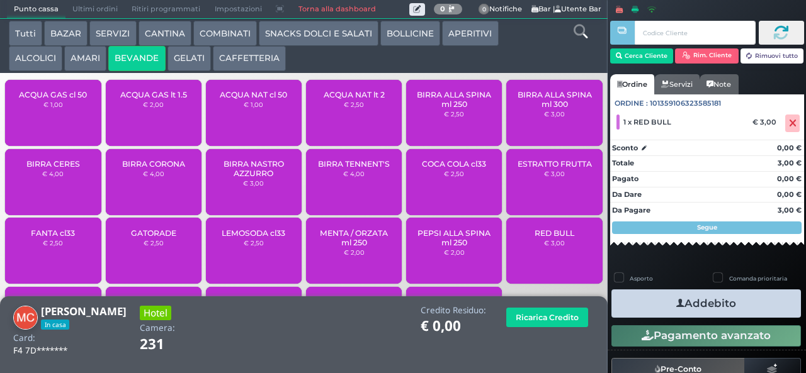
click at [645, 297] on button "Addebito" at bounding box center [705, 304] width 189 height 28
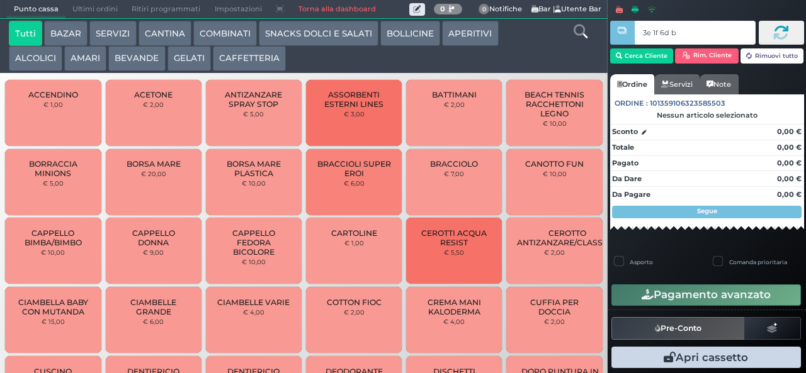
type input "3e 1f 6d b9"
click at [0, 0] on div at bounding box center [0, 0] width 0 height 0
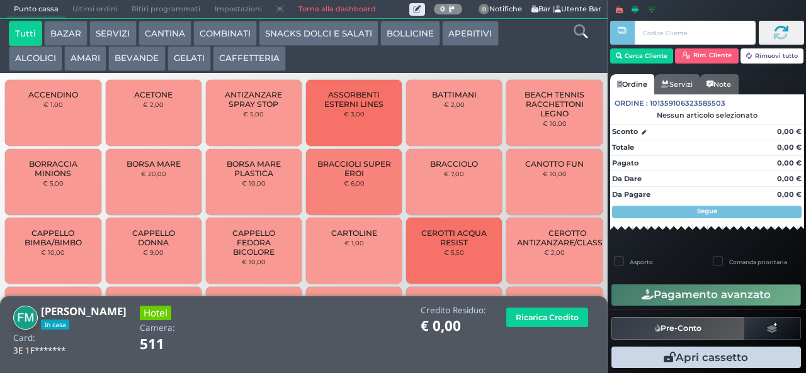
click at [179, 56] on button "GELATI" at bounding box center [188, 58] width 43 height 25
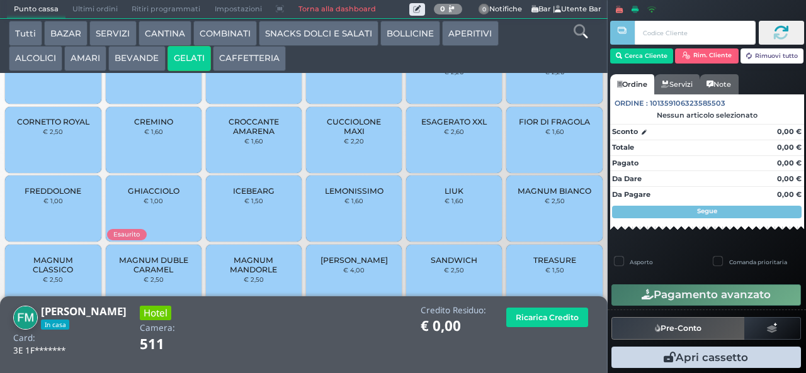
scroll to position [64, 0]
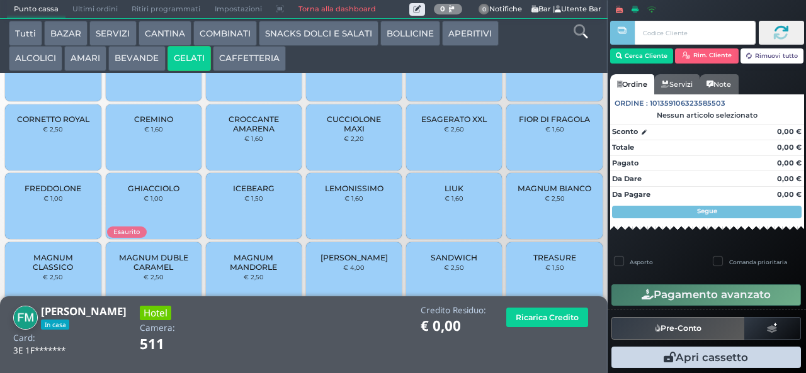
click at [531, 150] on div "FIOR DI FRAGOLA € 1,60" at bounding box center [554, 137] width 96 height 66
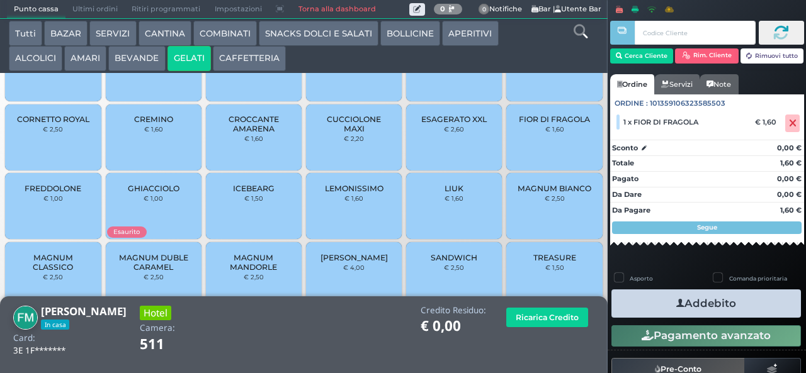
click at [542, 262] on span "TREASURE" at bounding box center [554, 257] width 43 height 9
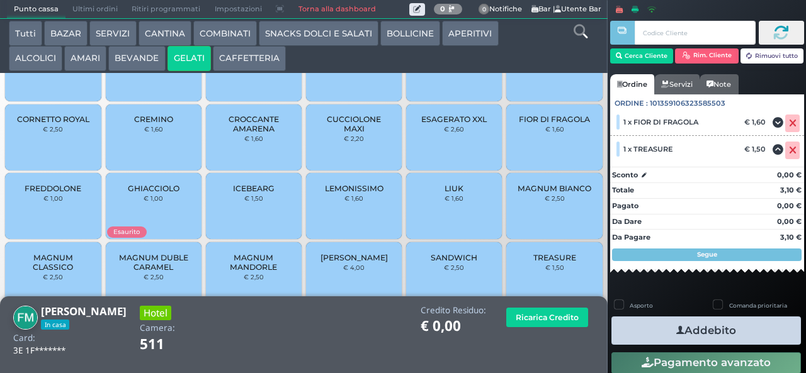
click at [729, 307] on label "Comanda prioritaria" at bounding box center [758, 305] width 58 height 8
click at [729, 304] on label "Comanda prioritaria" at bounding box center [758, 305] width 58 height 8
checkbox input "false"
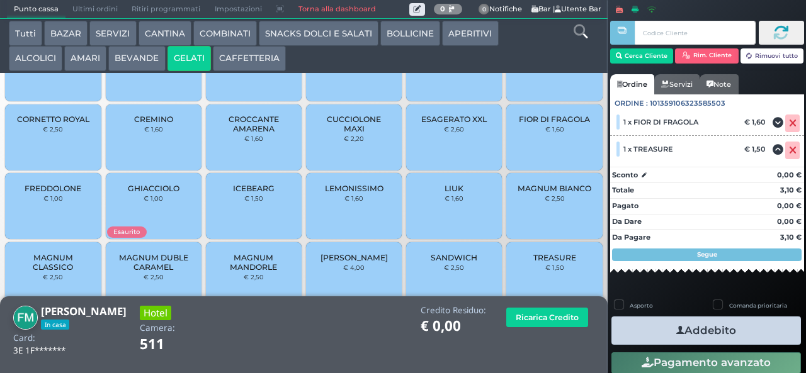
click at [702, 331] on button "Addebito" at bounding box center [705, 331] width 189 height 28
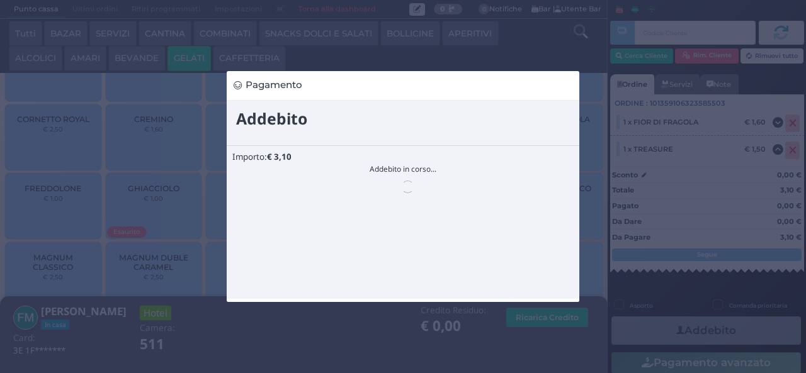
scroll to position [0, 0]
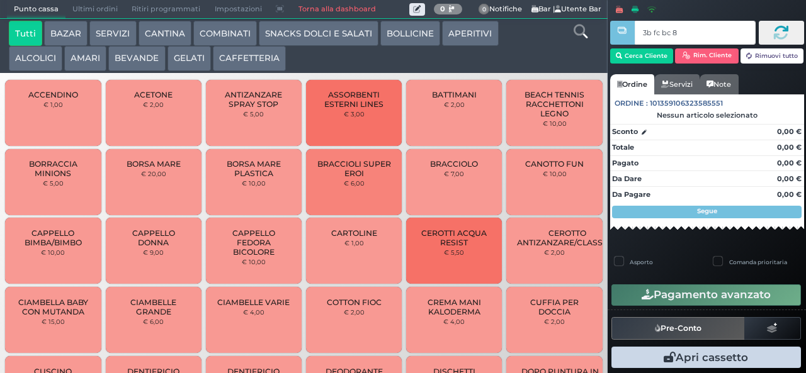
type input "3b fc bc 8b"
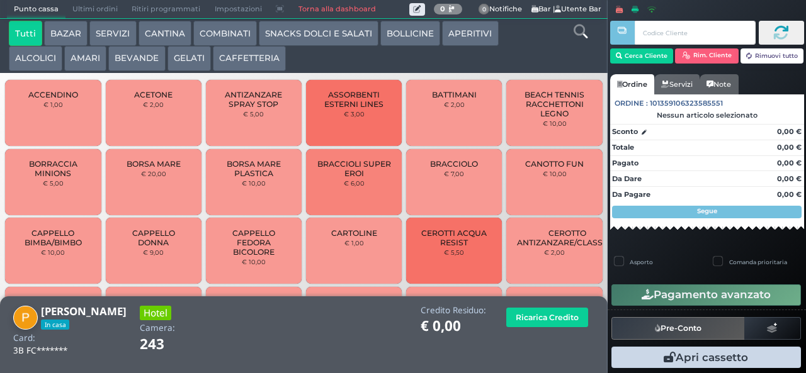
click at [128, 62] on button "BEVANDE" at bounding box center [136, 58] width 57 height 25
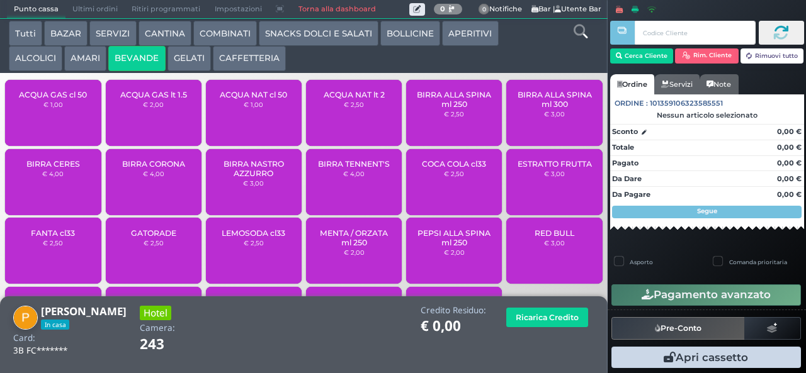
click at [327, 169] on span "BIRRA TENNENT'S" at bounding box center [354, 163] width 72 height 9
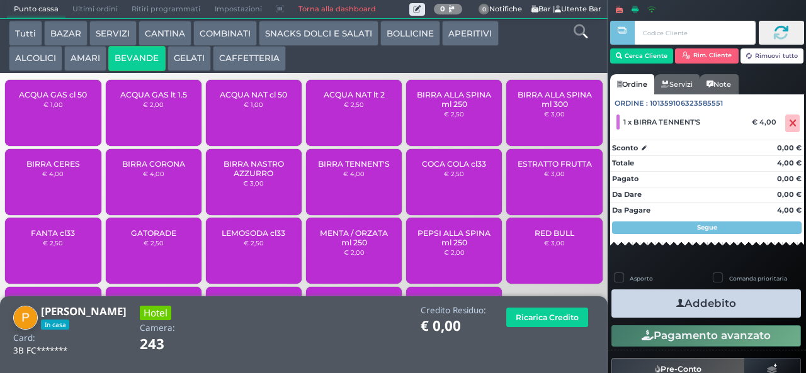
click at [630, 296] on button "Addebito" at bounding box center [705, 304] width 189 height 28
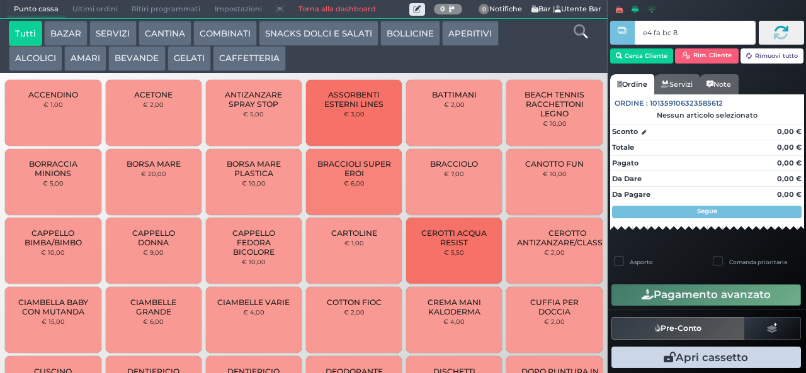
type input "e4 fa bc 8b"
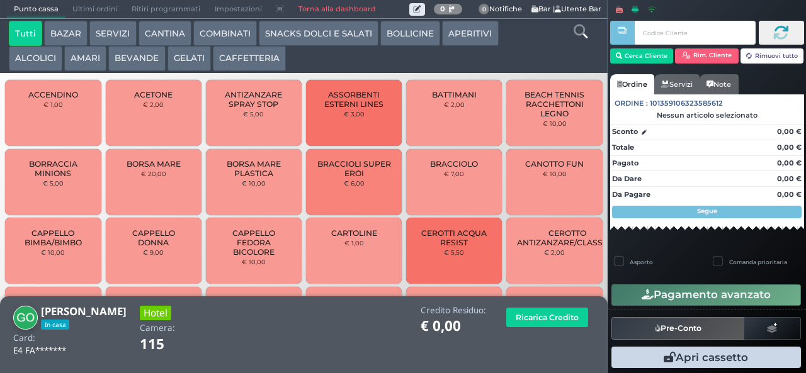
click at [186, 56] on button "GELATI" at bounding box center [188, 58] width 43 height 25
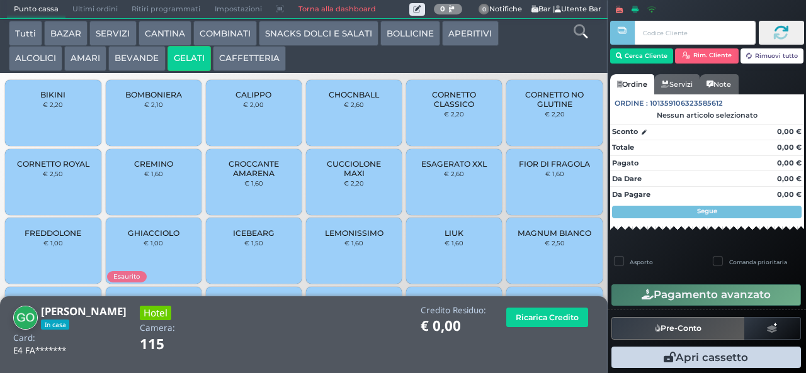
click at [325, 178] on span "CUCCIOLONE MAXI" at bounding box center [354, 168] width 75 height 19
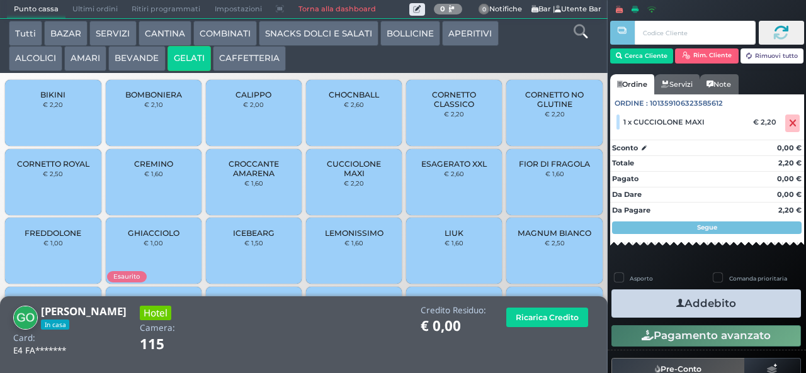
click at [728, 312] on button "Addebito" at bounding box center [705, 304] width 189 height 28
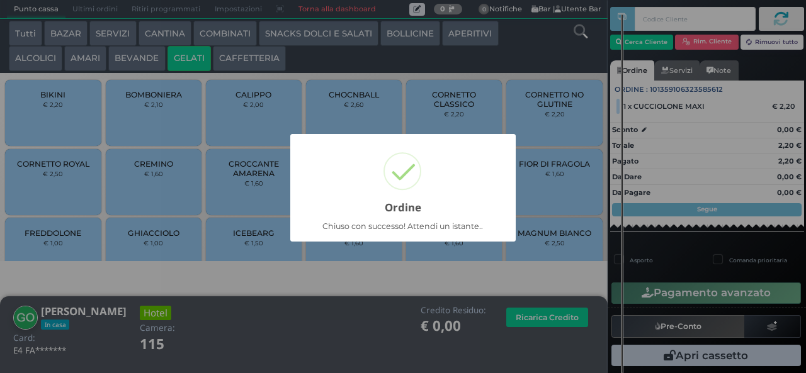
scroll to position [21, 0]
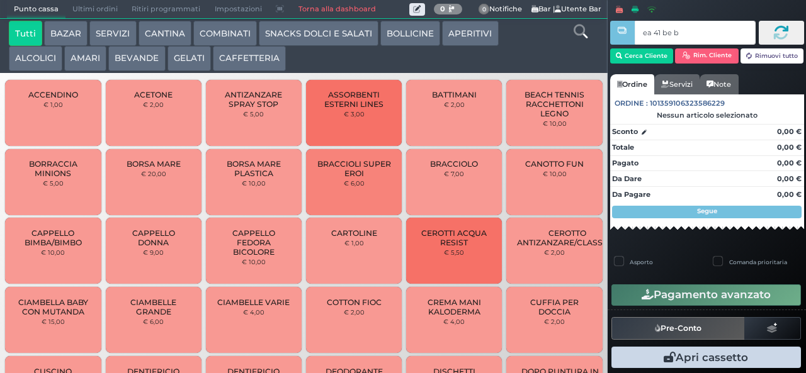
type input "ea 41 be b9"
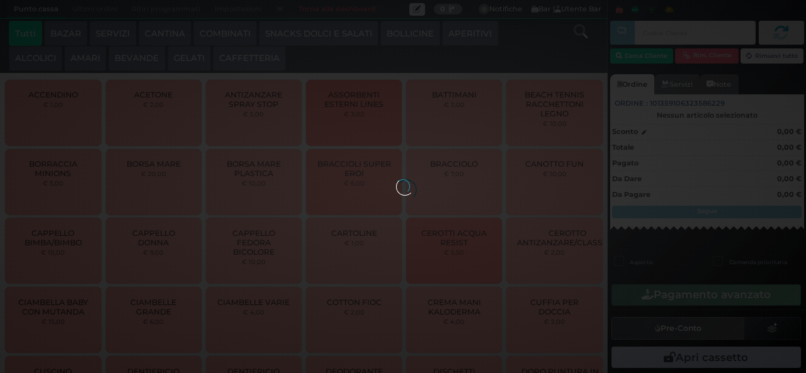
click at [396, 179] on div at bounding box center [403, 186] width 14 height 14
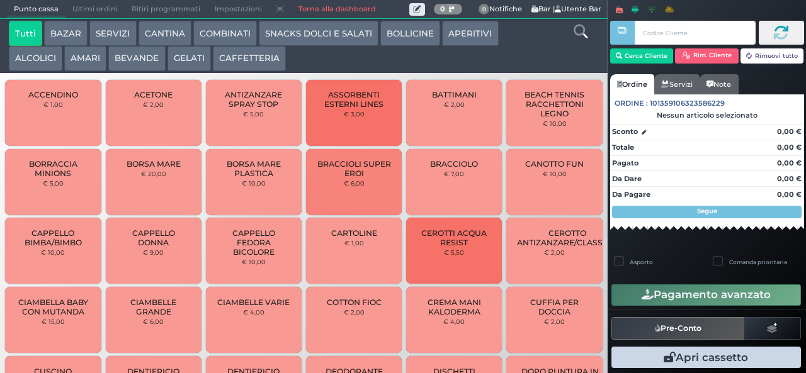
click at [40, 60] on button "ALCOLICI" at bounding box center [35, 58] width 53 height 25
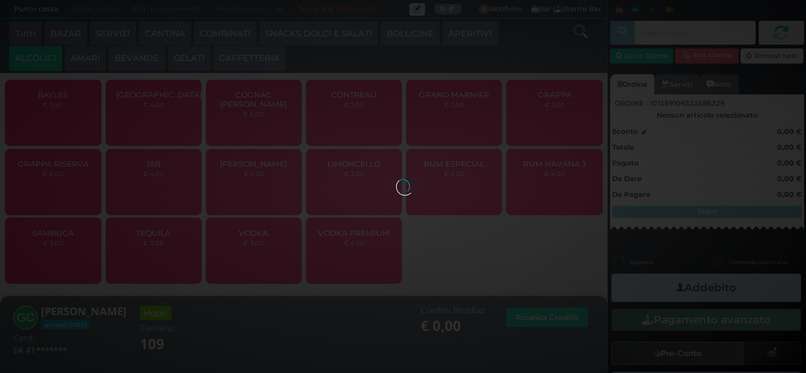
click at [396, 186] on div at bounding box center [403, 186] width 14 height 14
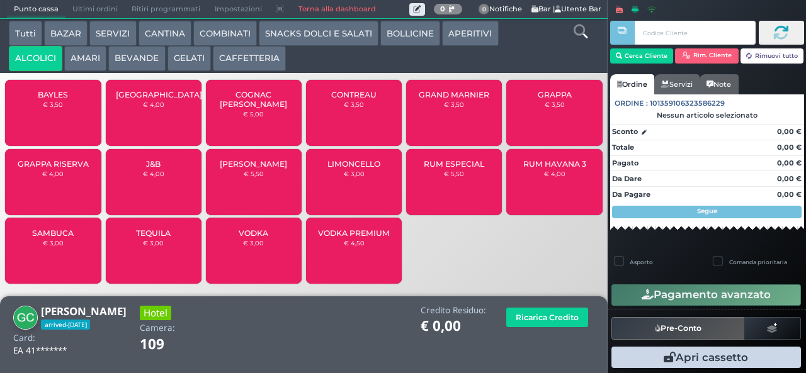
click at [47, 169] on span "GRAPPA RISERVA" at bounding box center [53, 163] width 71 height 9
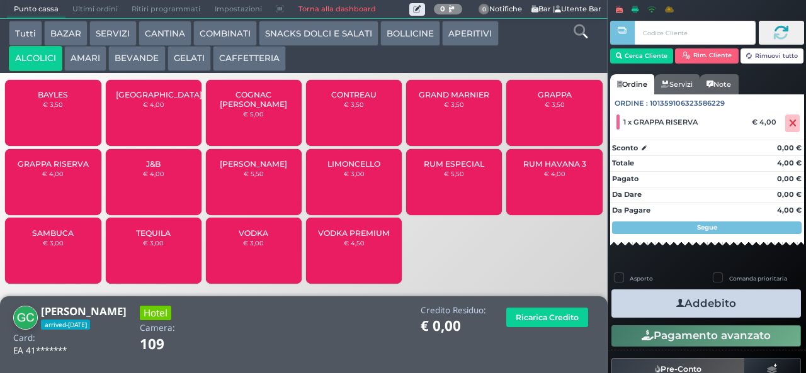
click at [677, 304] on icon "button" at bounding box center [680, 303] width 8 height 13
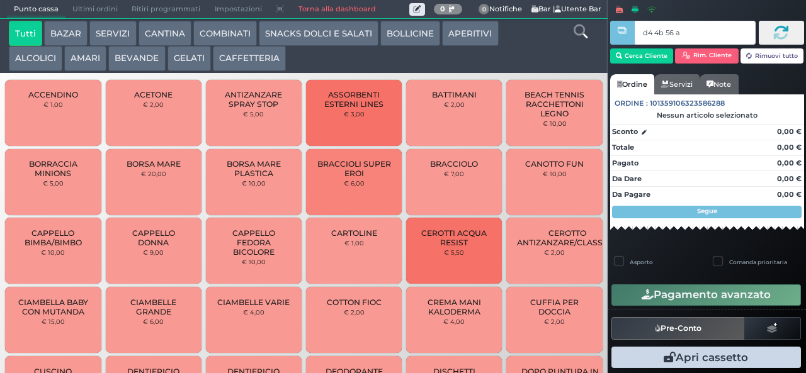
type input "d4 4b 56 af"
click at [201, 55] on button "GELATI" at bounding box center [188, 58] width 43 height 25
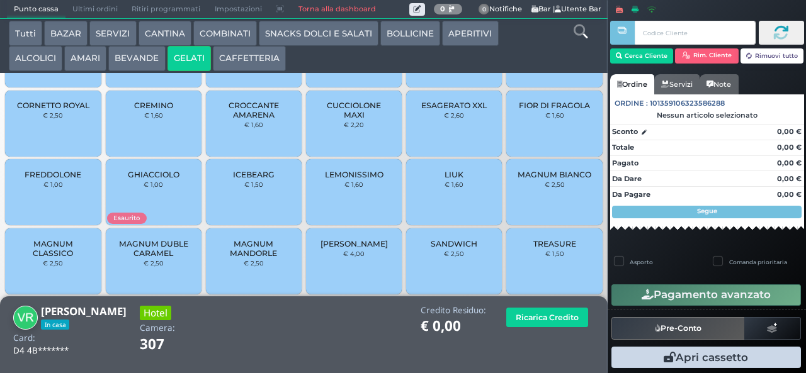
scroll to position [83, 0]
click at [442, 213] on div "LIUK € 1,60" at bounding box center [454, 193] width 96 height 66
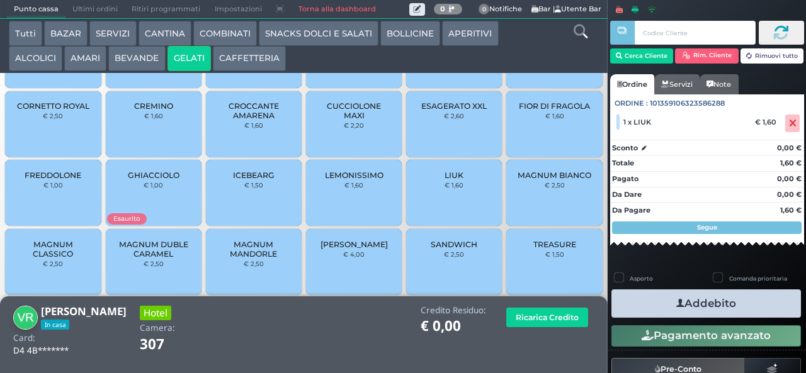
click at [698, 301] on button "Addebito" at bounding box center [705, 304] width 189 height 28
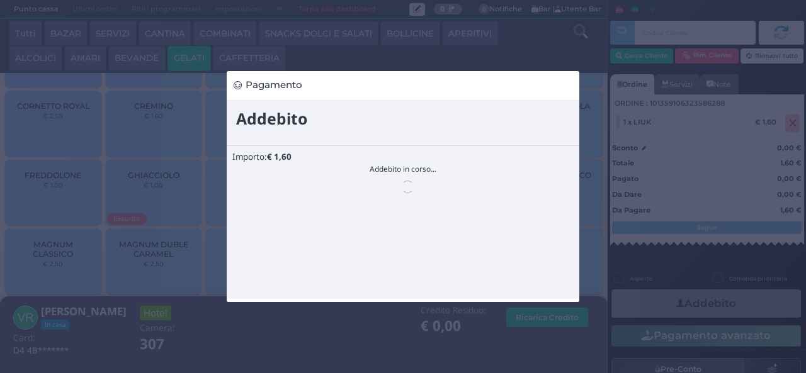
scroll to position [0, 0]
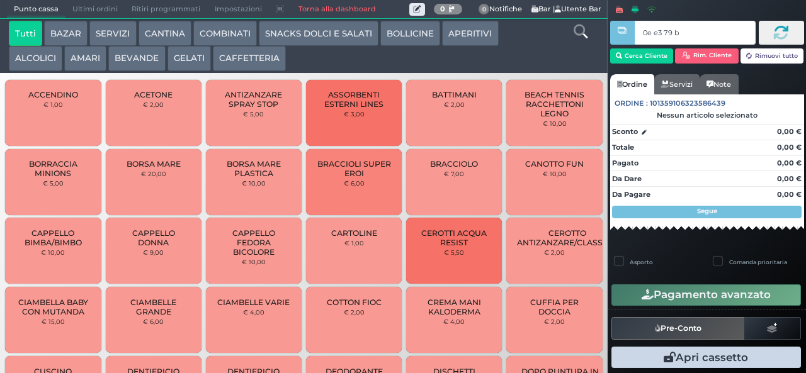
type input "0e e3 79 b9"
click at [291, 33] on button "SNACKS DOLCI E SALATI" at bounding box center [319, 33] width 120 height 25
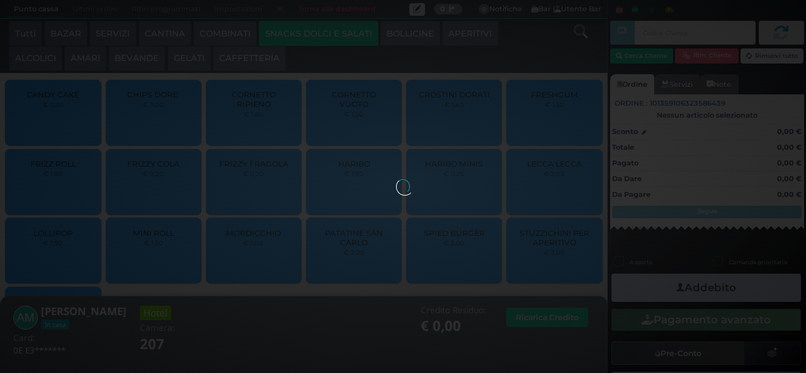
click at [395, 263] on div "PATATINE SAN CARLO € 2,00" at bounding box center [354, 251] width 96 height 66
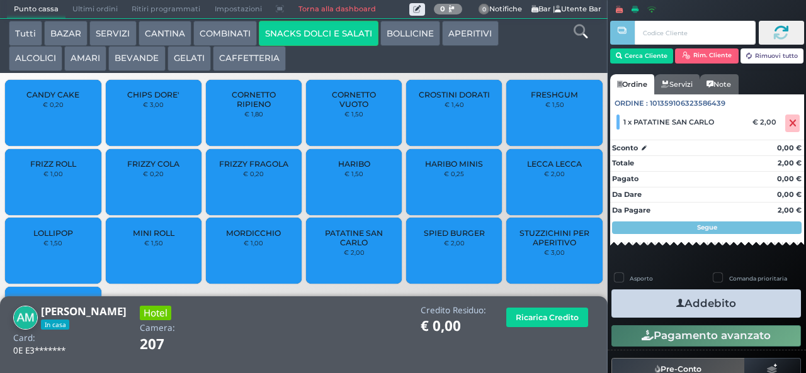
click at [653, 308] on button "Addebito" at bounding box center [705, 304] width 189 height 28
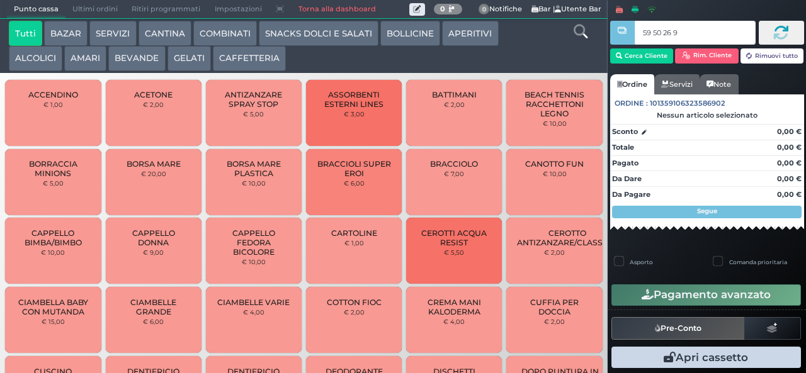
type input "59 50 26 95"
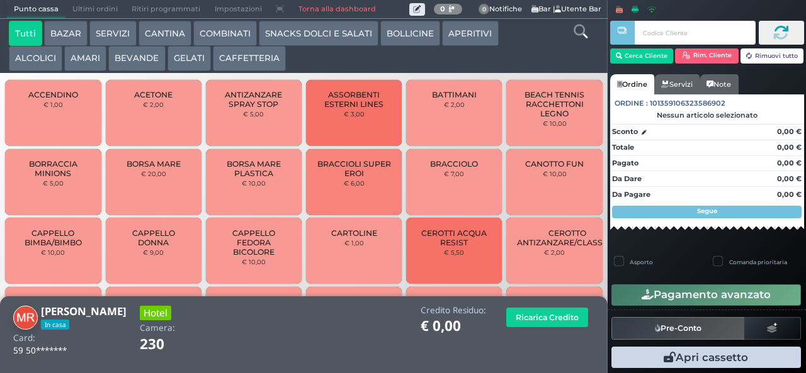
click at [123, 60] on button "BEVANDE" at bounding box center [136, 58] width 57 height 25
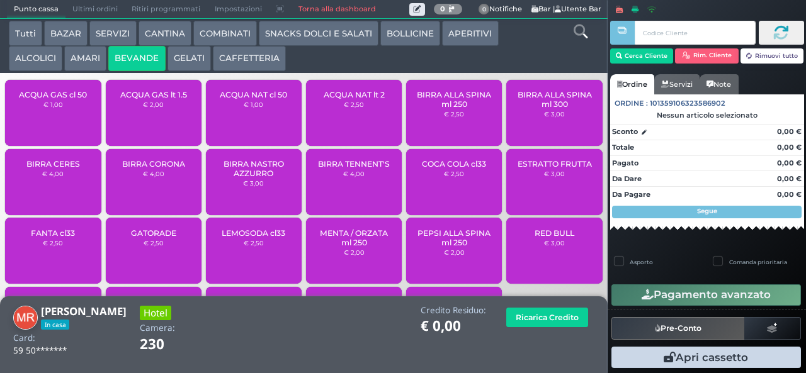
click at [243, 99] on span "ACQUA NAT cl 50" at bounding box center [253, 94] width 67 height 9
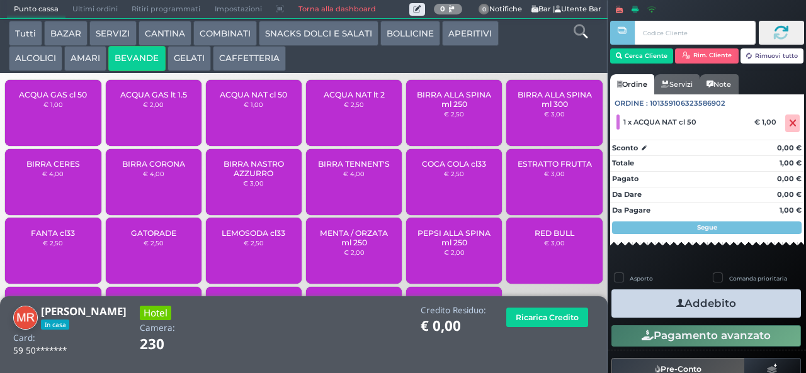
click at [643, 295] on button "Addebito" at bounding box center [705, 304] width 189 height 28
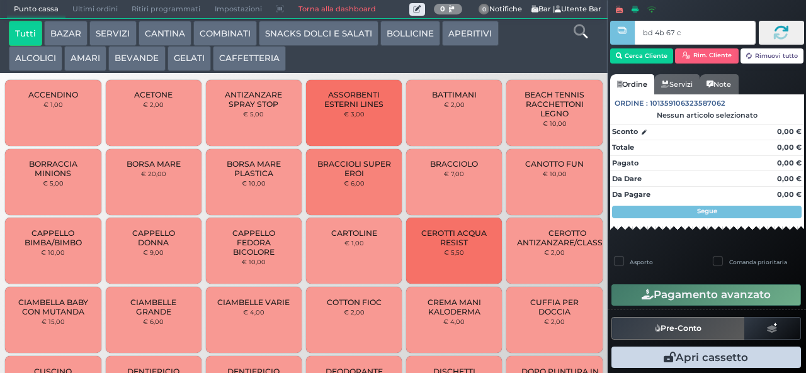
type input "bd 4b 67 c3"
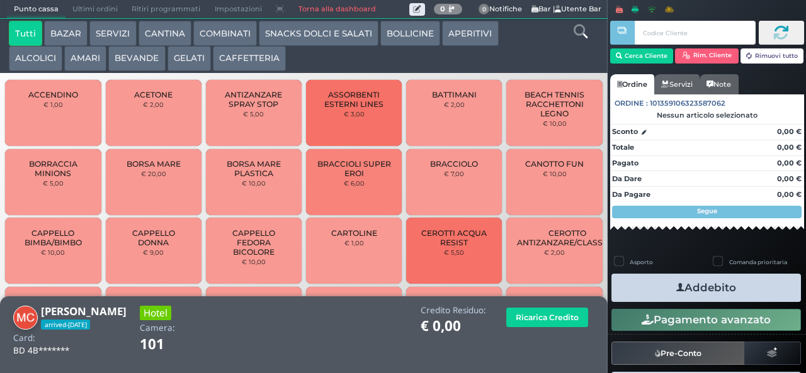
click at [145, 59] on button "BEVANDE" at bounding box center [136, 58] width 57 height 25
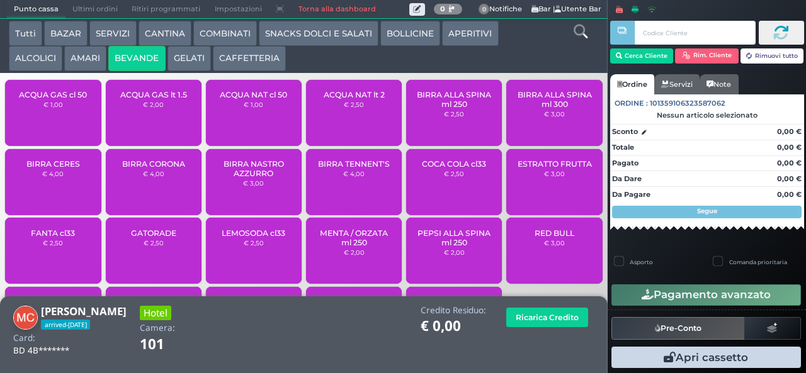
click at [257, 126] on div "ACQUA NAT cl 50 € 1,00" at bounding box center [254, 113] width 96 height 66
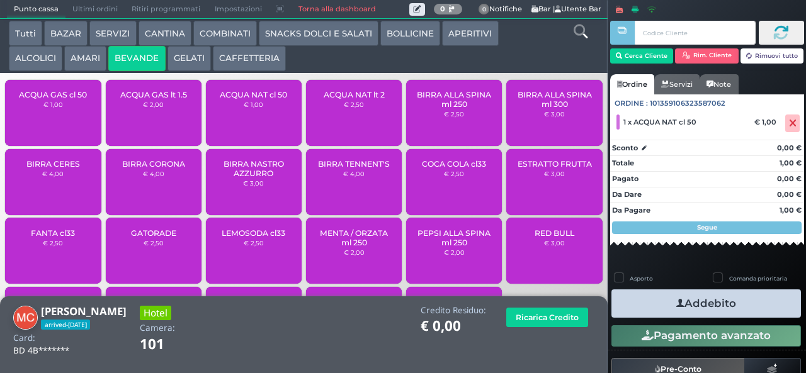
click at [677, 307] on icon "button" at bounding box center [680, 303] width 8 height 13
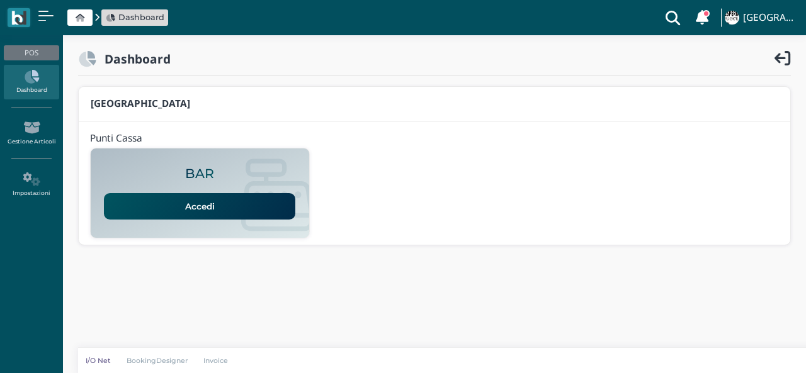
click at [206, 213] on link "Accedi" at bounding box center [199, 206] width 191 height 26
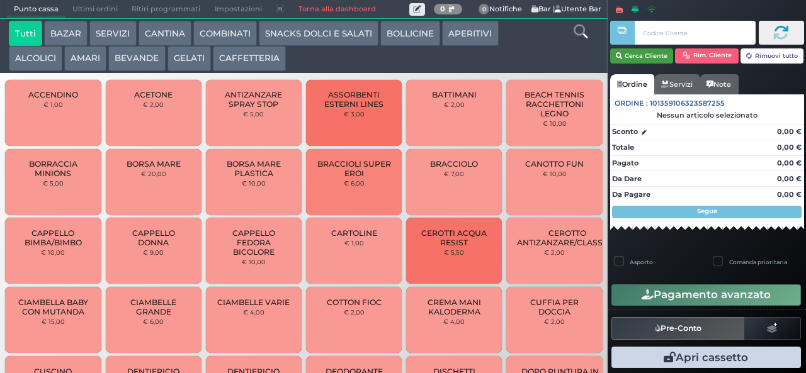
click at [652, 52] on button "Cerca Cliente" at bounding box center [642, 55] width 64 height 15
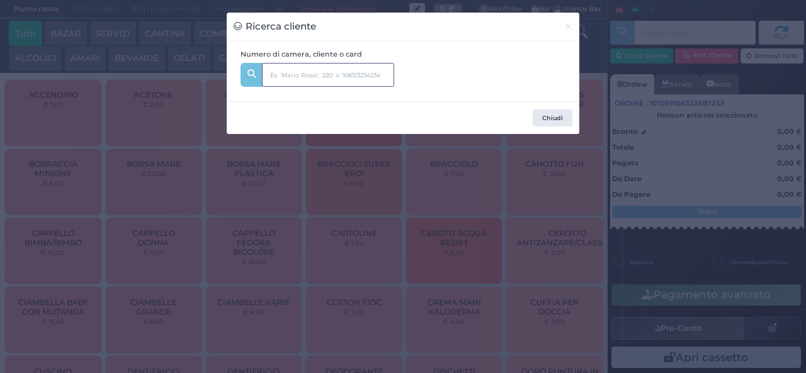
click at [332, 77] on input "text" at bounding box center [328, 75] width 132 height 24
type input "s"
click at [619, 273] on div "Ricerca cliente × Numero di camera, cliente o card sca Chiudi" at bounding box center [403, 186] width 806 height 373
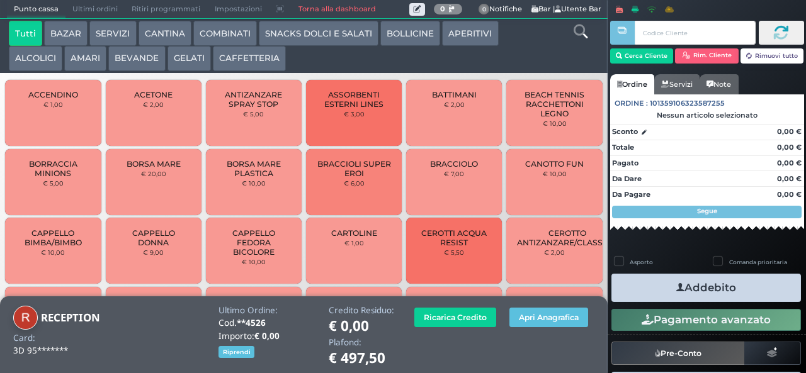
click at [219, 35] on button "COMBINATI" at bounding box center [225, 33] width 64 height 25
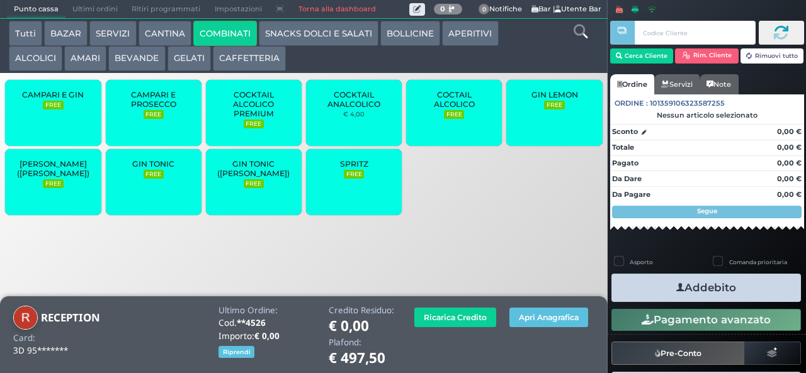
click at [193, 21] on button "COMBINATI" at bounding box center [225, 33] width 64 height 25
click at [147, 57] on button "BEVANDE" at bounding box center [136, 58] width 57 height 25
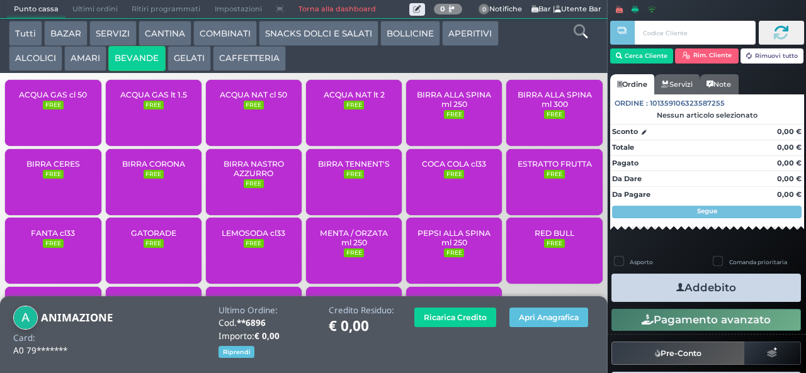
click at [359, 127] on div "ACQUA NAT lt 2 FREE" at bounding box center [354, 113] width 96 height 66
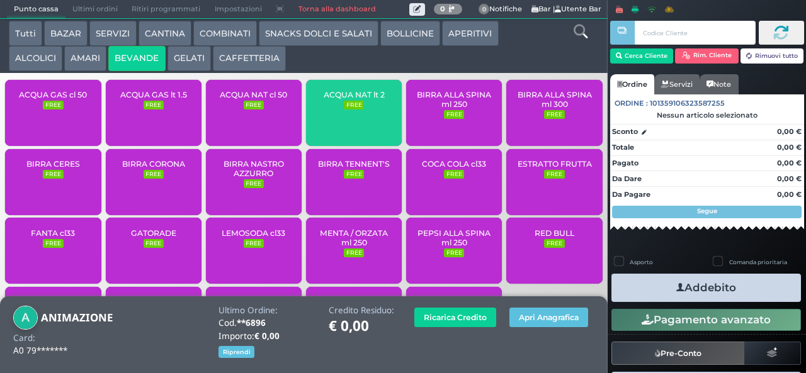
click at [356, 125] on div "ACQUA NAT lt 2 FREE" at bounding box center [354, 113] width 96 height 66
click at [363, 120] on div "ACQUA NAT lt 2 FREE" at bounding box center [354, 113] width 96 height 66
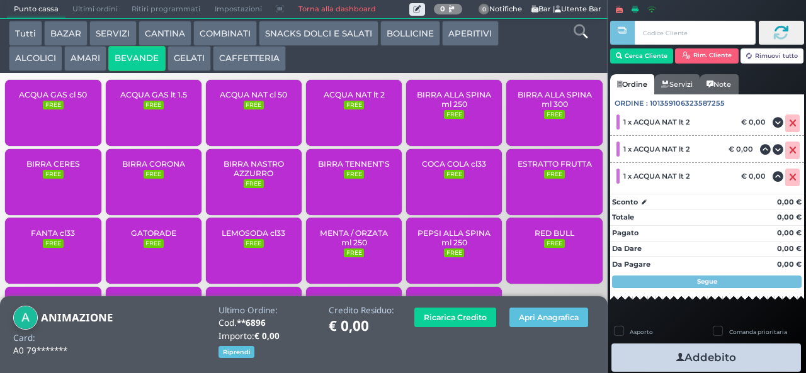
click at [652, 356] on button "Addebito" at bounding box center [705, 358] width 189 height 28
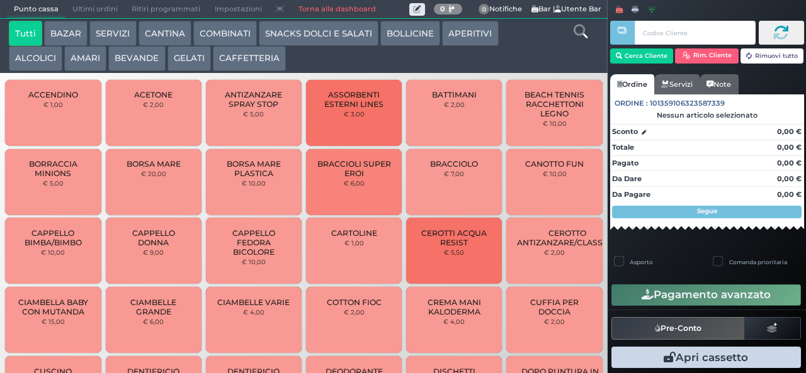
click at [633, 10] on icon at bounding box center [634, 9] width 7 height 7
click at [186, 66] on button "GELATI" at bounding box center [188, 58] width 43 height 25
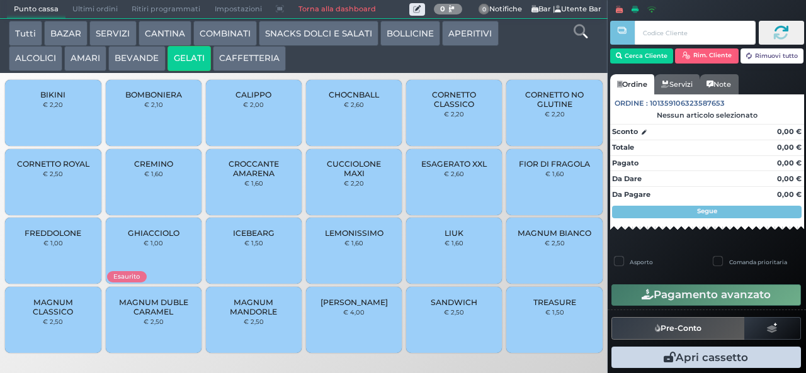
click at [42, 317] on span "MAGNUM CLASSICO" at bounding box center [53, 307] width 75 height 19
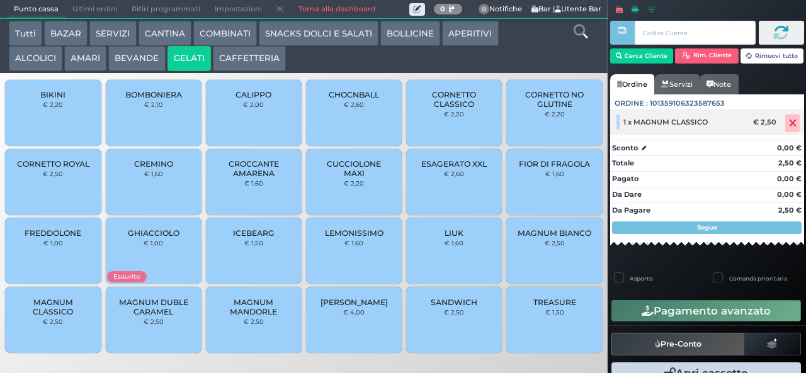
click at [789, 123] on icon at bounding box center [793, 123] width 8 height 1
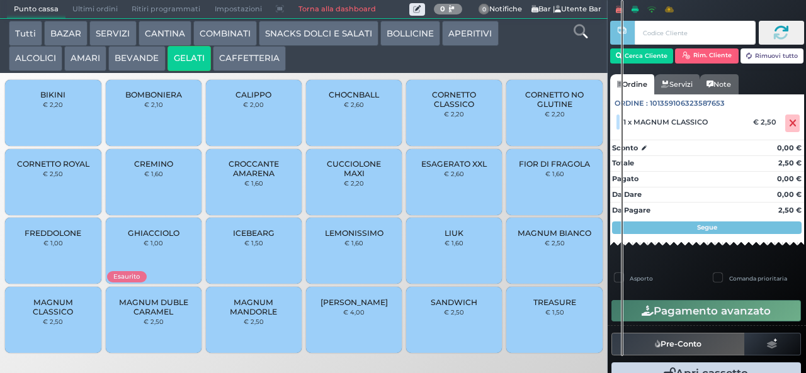
click at [545, 264] on div "MAGNUM BIANCO € 2,50" at bounding box center [554, 251] width 96 height 66
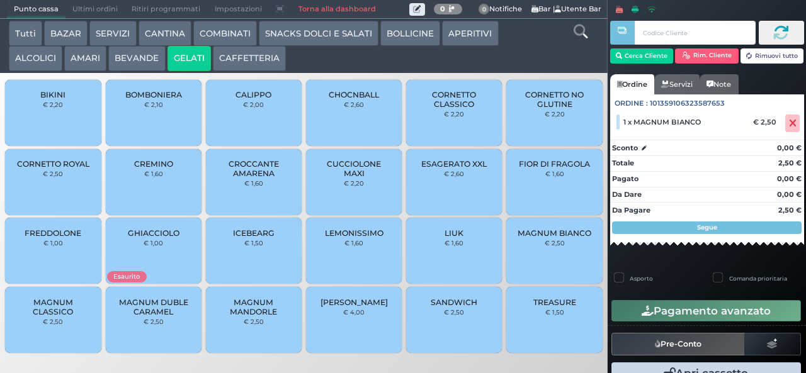
click at [261, 317] on span "MAGNUM MANDORLE" at bounding box center [254, 307] width 75 height 19
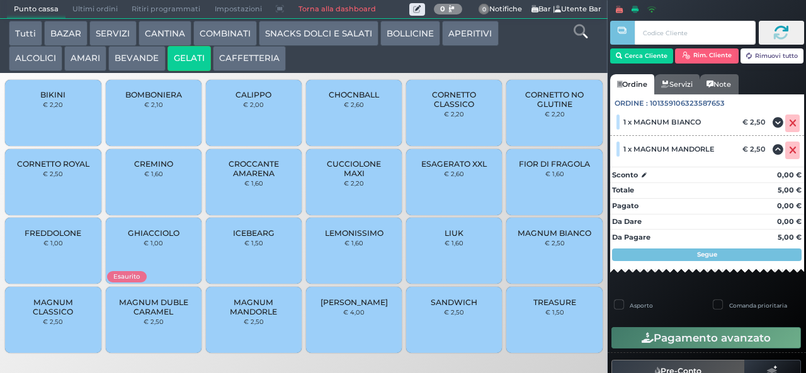
click at [299, 33] on button "SNACKS DOLCI E SALATI" at bounding box center [319, 33] width 120 height 25
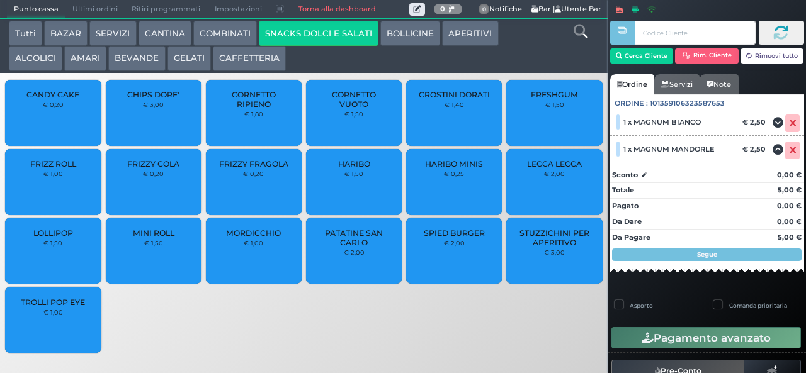
click at [452, 99] on span "CROSTINI DORATI" at bounding box center [454, 94] width 71 height 9
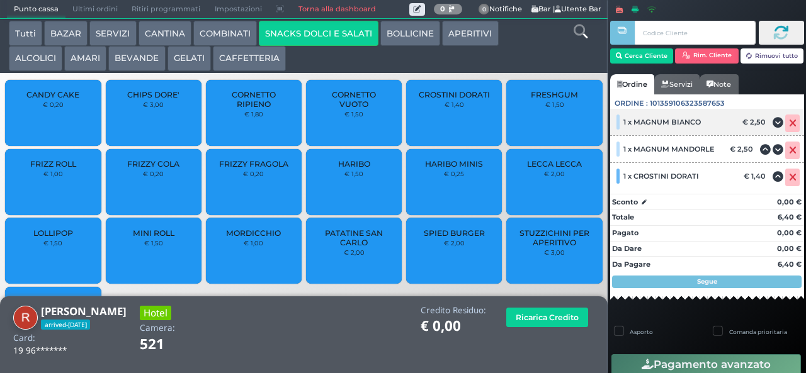
click at [789, 124] on icon at bounding box center [793, 123] width 8 height 1
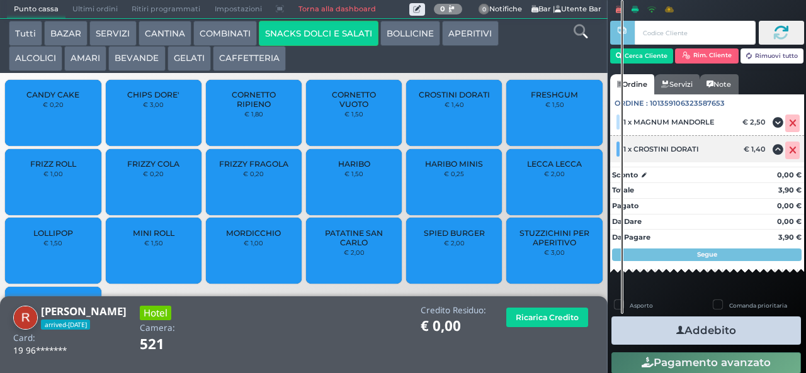
click at [789, 151] on icon at bounding box center [793, 150] width 8 height 1
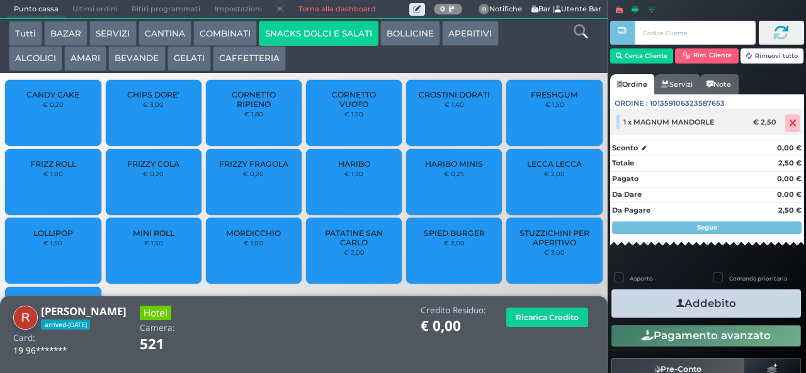
click at [789, 124] on icon at bounding box center [793, 123] width 8 height 1
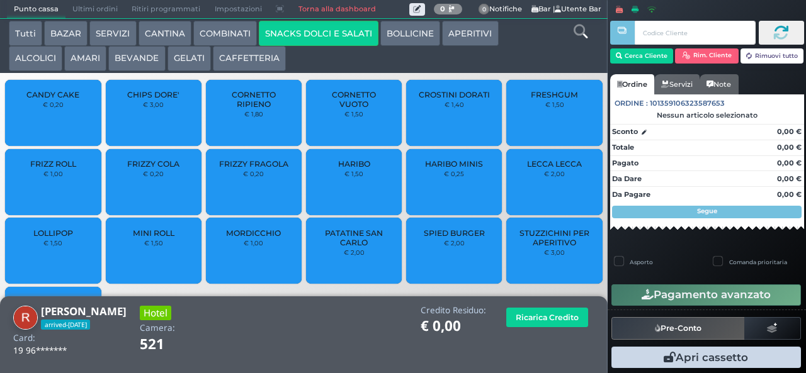
click at [185, 63] on button "GELATI" at bounding box center [188, 58] width 43 height 25
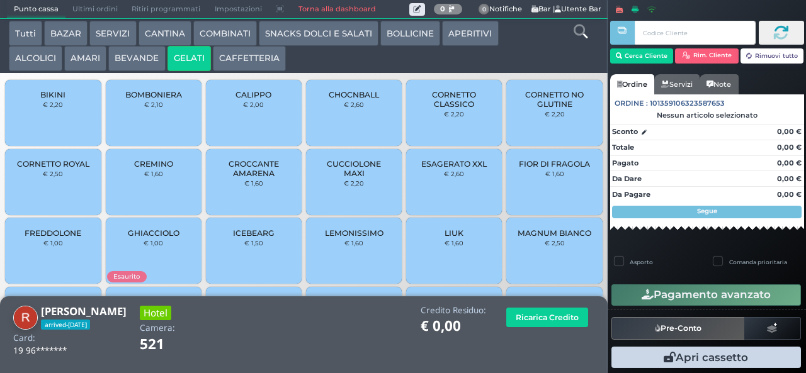
scroll to position [84, 0]
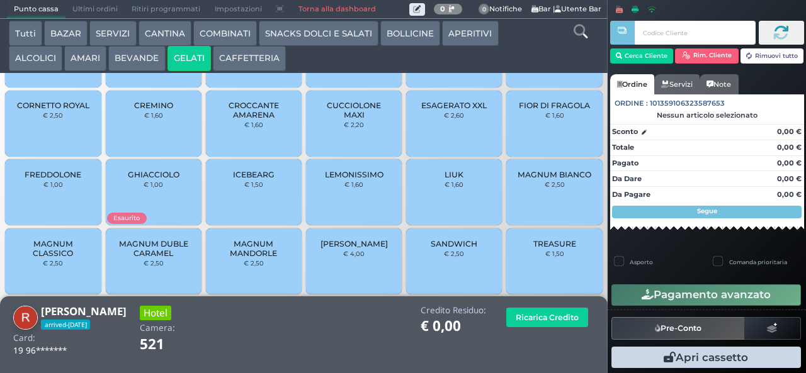
click at [539, 186] on div "MAGNUM BIANCO € 2,50" at bounding box center [554, 192] width 96 height 66
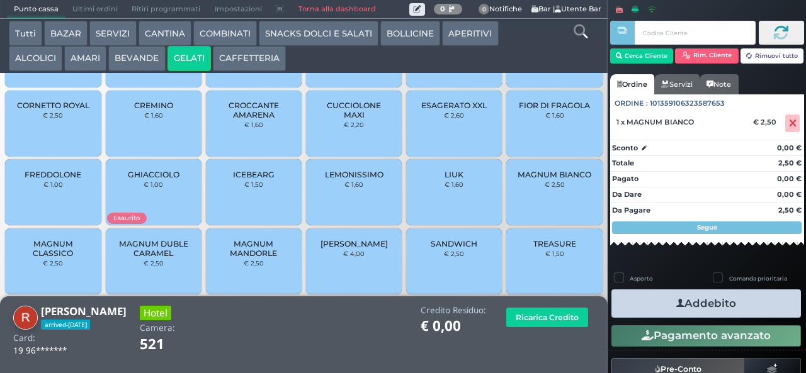
click at [233, 258] on span "MAGNUM MANDORLE" at bounding box center [254, 248] width 75 height 19
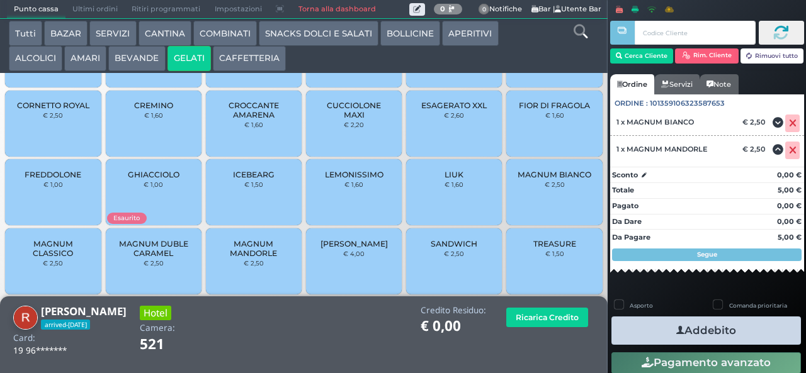
click at [288, 36] on button "SNACKS DOLCI E SALATI" at bounding box center [319, 33] width 120 height 25
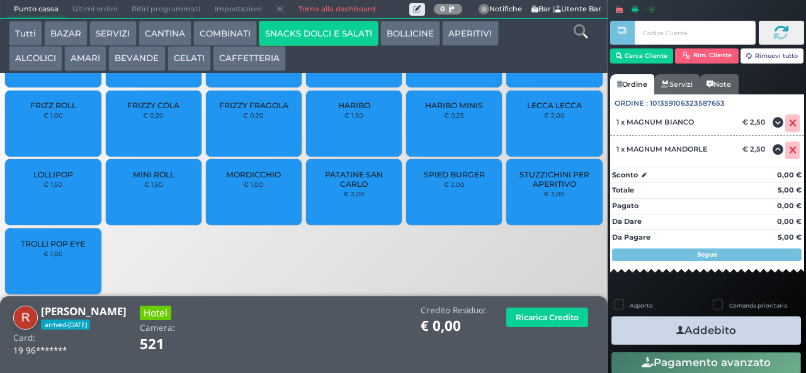
scroll to position [0, 0]
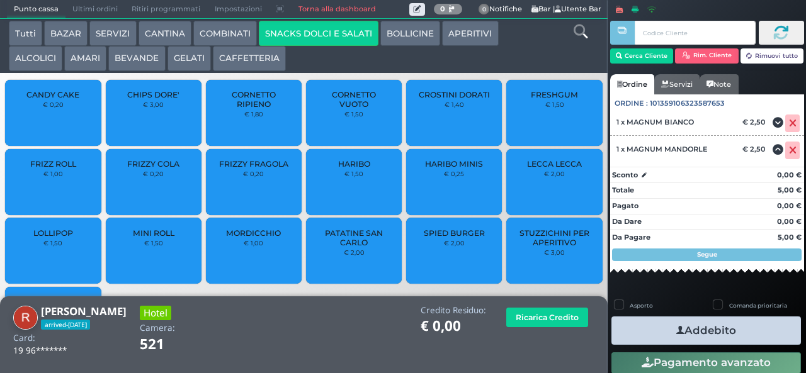
click at [441, 99] on span "CROSTINI DORATI" at bounding box center [454, 94] width 71 height 9
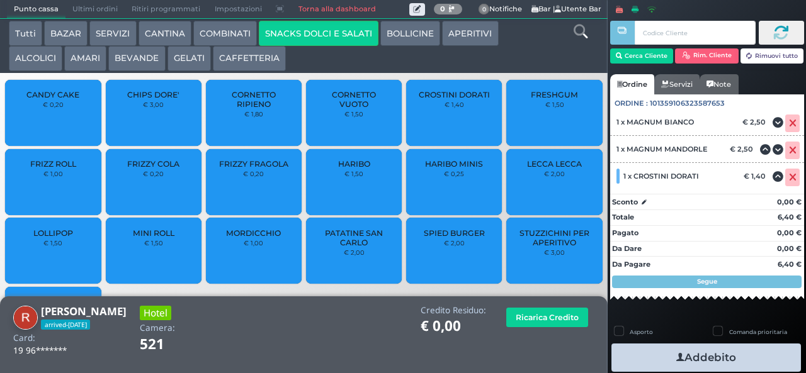
click at [676, 357] on icon "button" at bounding box center [680, 357] width 8 height 13
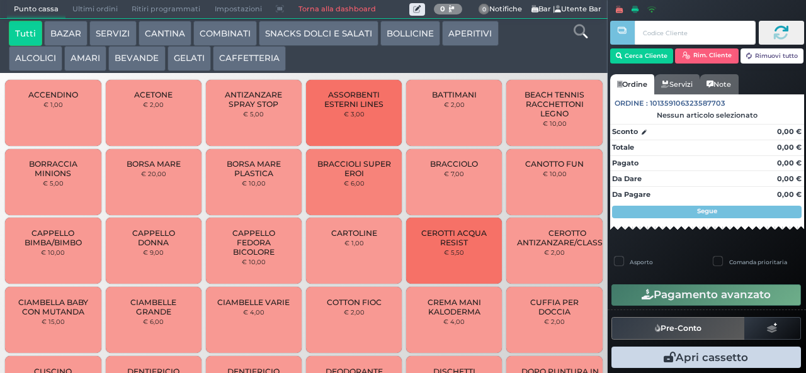
click at [128, 69] on button "BEVANDE" at bounding box center [136, 58] width 57 height 25
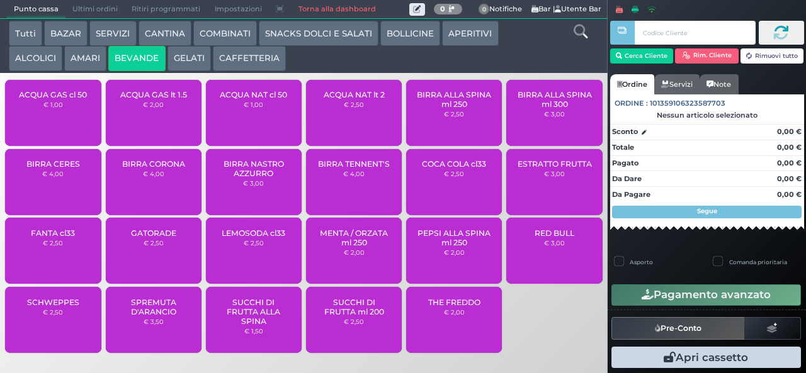
click at [344, 99] on span "ACQUA NAT lt 2" at bounding box center [354, 94] width 61 height 9
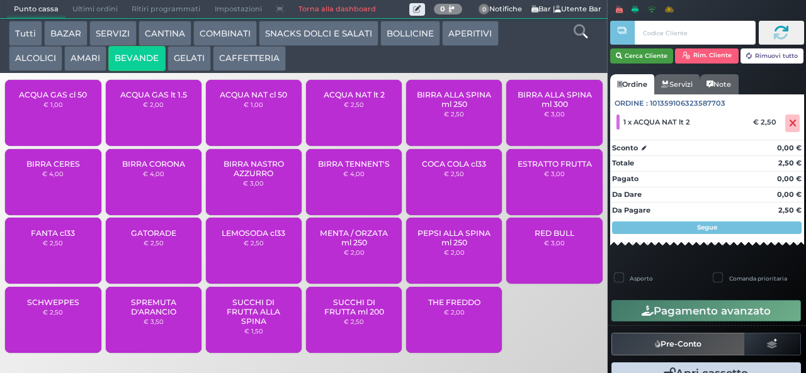
click at [643, 59] on button "Cerca Cliente" at bounding box center [642, 55] width 64 height 15
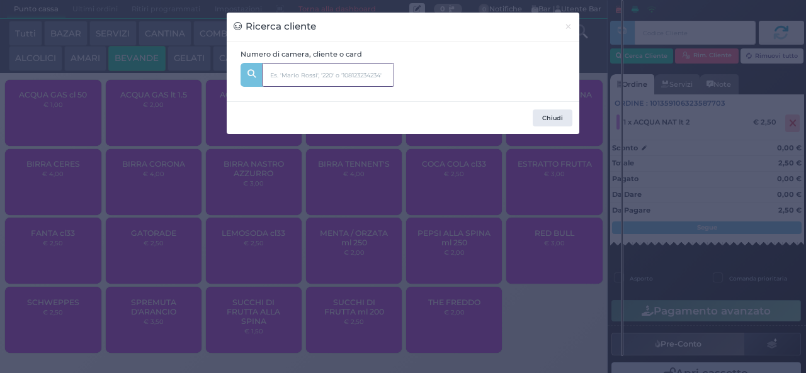
click at [331, 77] on input "text" at bounding box center [328, 75] width 132 height 24
type input "animazione"
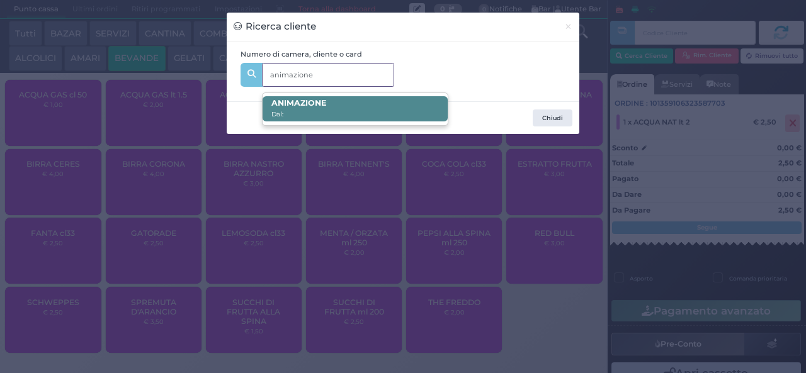
click at [361, 105] on span "ANIMAZIONE Dal:" at bounding box center [354, 108] width 184 height 25
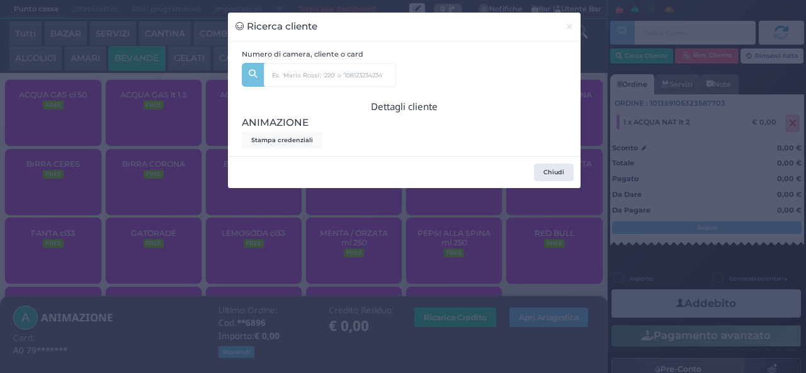
click at [256, 302] on div "Ricerca cliente × Numero di camera, cliente o card animazione ANIMAZIONE Dal: D…" at bounding box center [403, 186] width 806 height 373
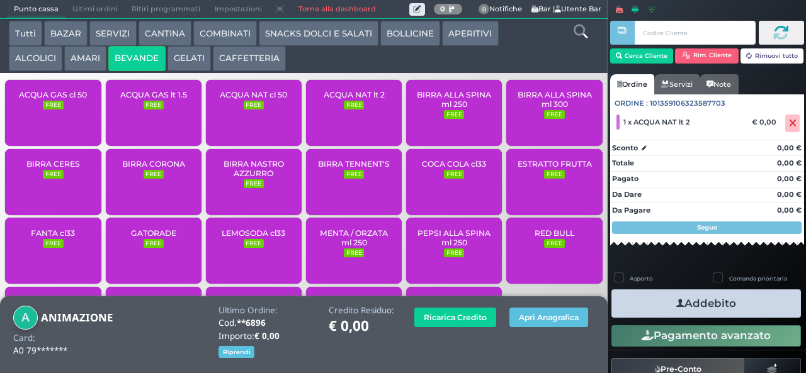
click at [642, 303] on button "Addebito" at bounding box center [705, 304] width 189 height 28
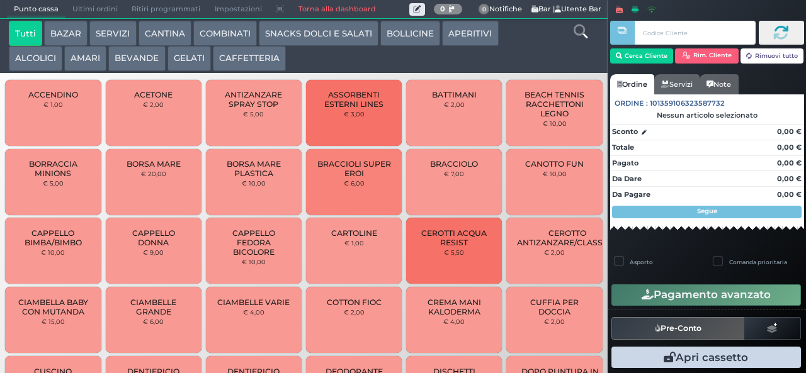
click at [139, 55] on button "BEVANDE" at bounding box center [136, 58] width 57 height 25
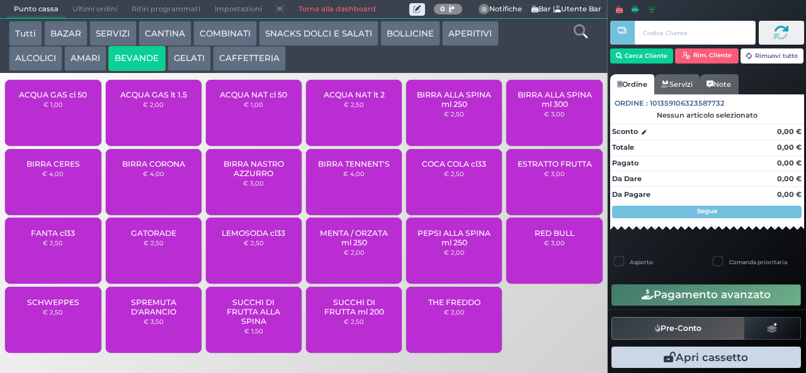
click at [145, 99] on span "ACQUA GAS lt 1.5" at bounding box center [153, 94] width 67 height 9
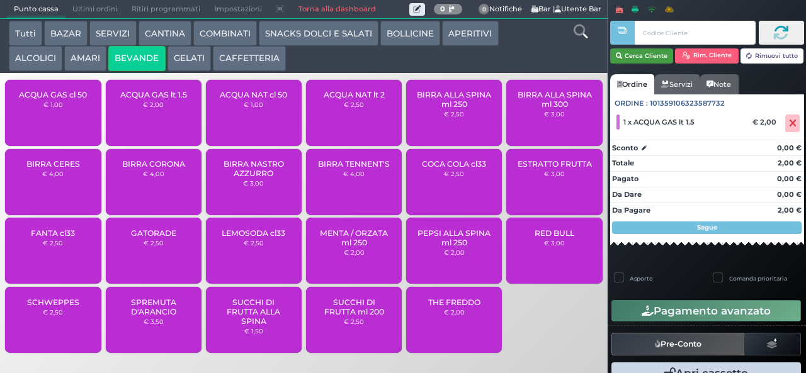
click at [650, 60] on button "Cerca Cliente" at bounding box center [642, 55] width 64 height 15
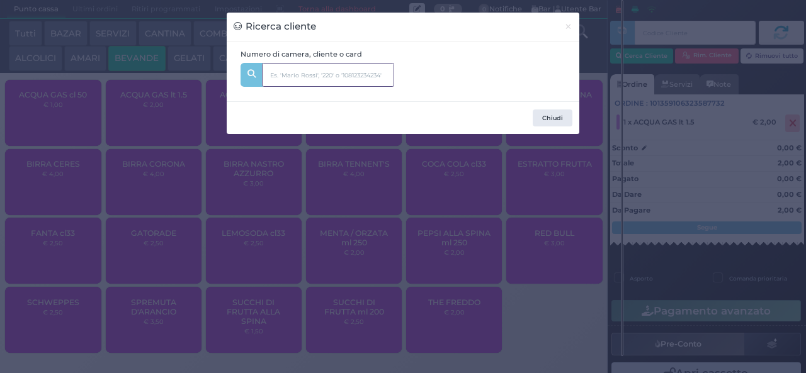
click at [352, 75] on input "text" at bounding box center [328, 75] width 132 height 24
type input "animazion"
click at [327, 68] on input "animazion" at bounding box center [328, 75] width 132 height 24
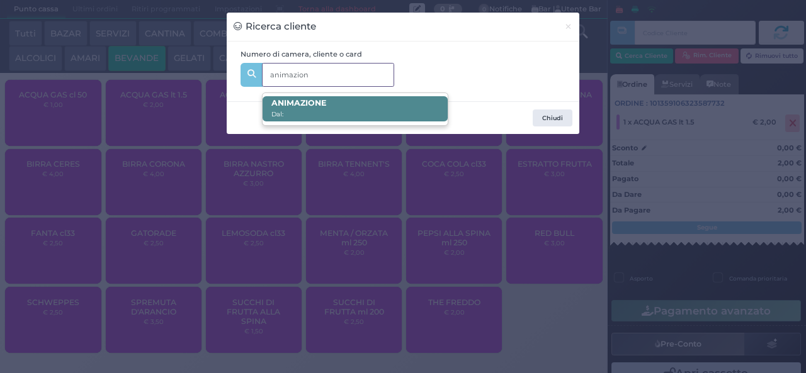
click at [347, 111] on span "ANIMAZION E Dal:" at bounding box center [354, 108] width 184 height 25
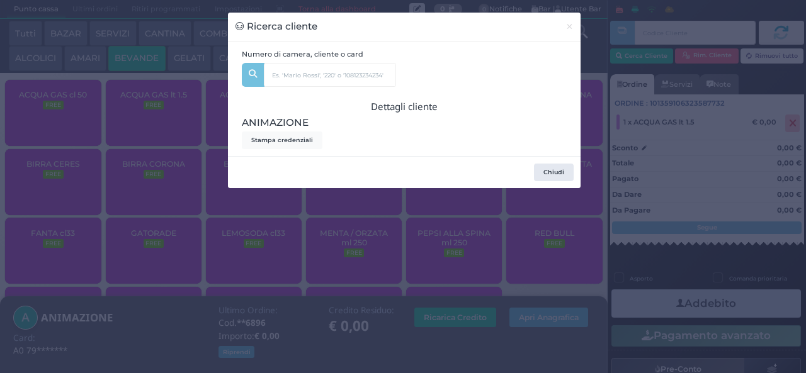
click at [322, 263] on div "Ricerca cliente × Numero di camera, cliente o card animazion ANIMAZION E Dal: D…" at bounding box center [403, 186] width 806 height 373
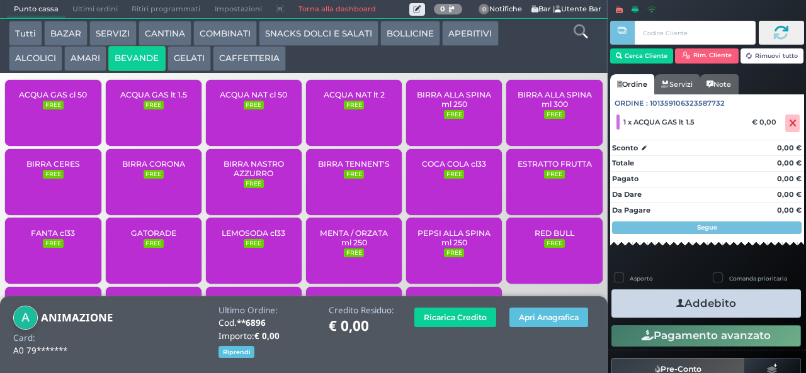
click at [622, 308] on div at bounding box center [622, 178] width 3 height 356
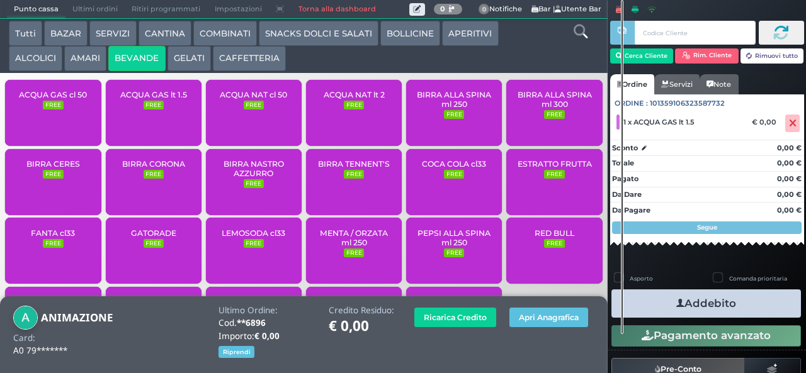
click at [622, 308] on div at bounding box center [622, 167] width 3 height 334
click at [676, 303] on icon "button" at bounding box center [680, 303] width 8 height 13
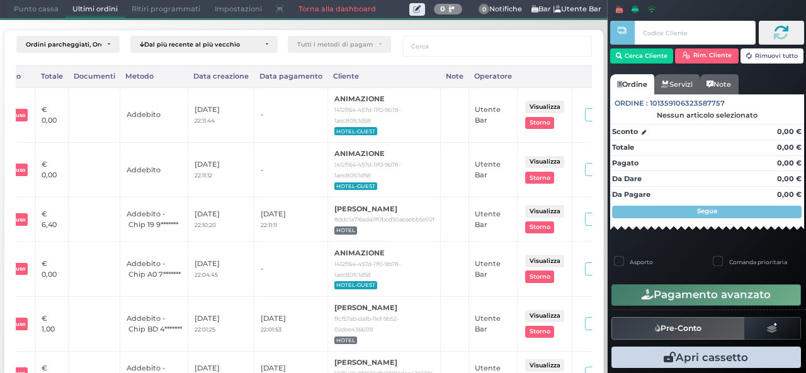
scroll to position [0, 283]
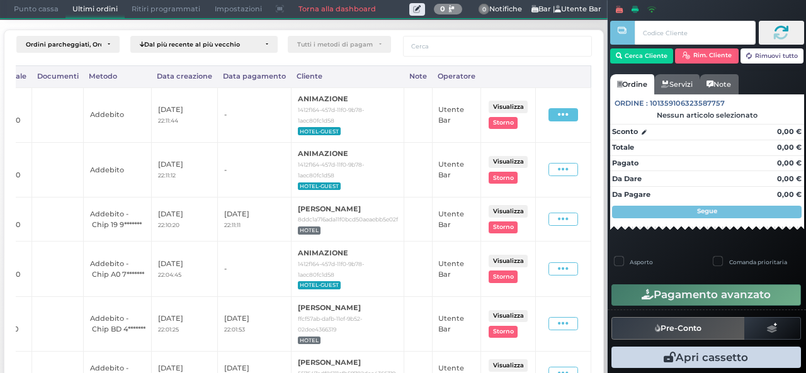
click at [558, 115] on icon at bounding box center [563, 115] width 11 height 12
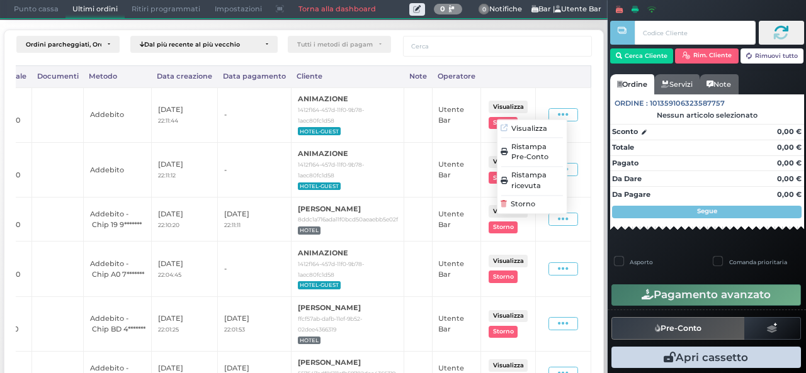
click at [511, 153] on span "Ristampa Pre-Conto" at bounding box center [537, 152] width 52 height 21
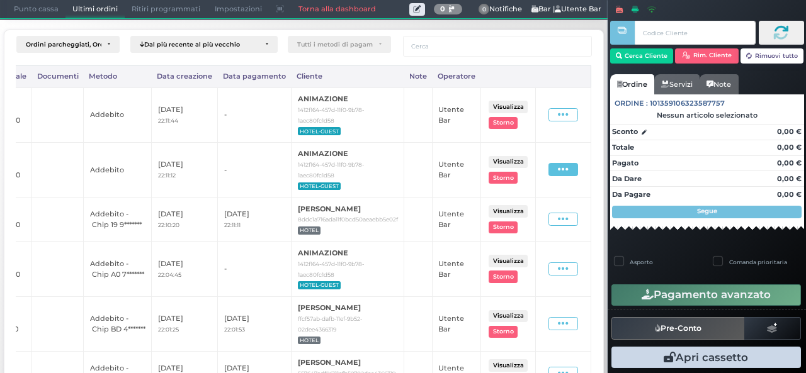
click at [558, 171] on icon at bounding box center [563, 170] width 11 height 12
click at [522, 208] on span "Ristampa Pre-Conto" at bounding box center [537, 206] width 52 height 21
click at [558, 117] on icon at bounding box center [563, 115] width 11 height 12
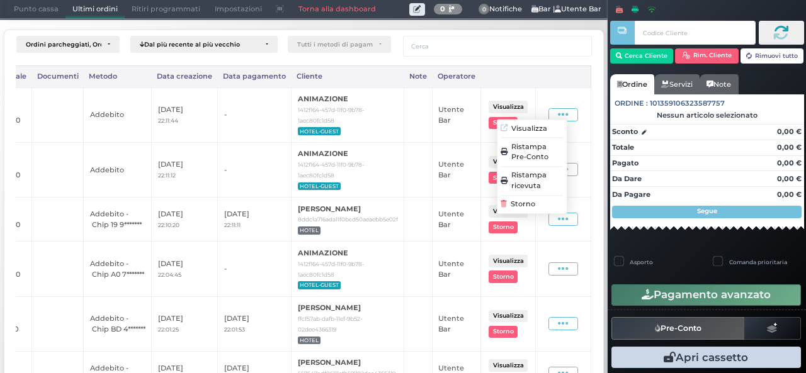
click at [520, 155] on span "Ristampa Pre-Conto" at bounding box center [537, 152] width 52 height 21
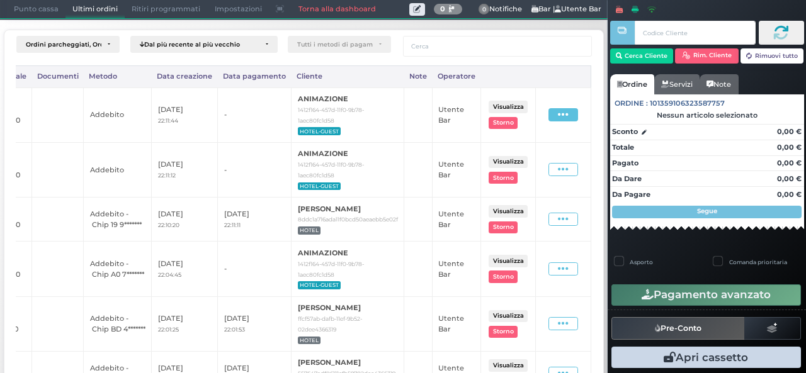
click at [558, 113] on icon at bounding box center [563, 115] width 11 height 12
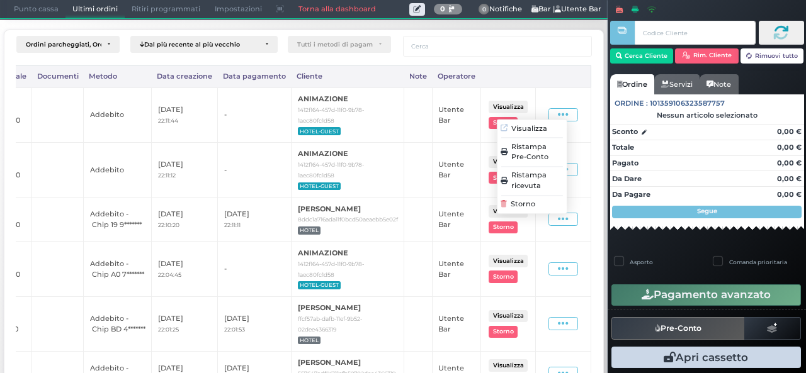
click at [535, 156] on span "Ristampa Pre-Conto" at bounding box center [537, 152] width 52 height 21
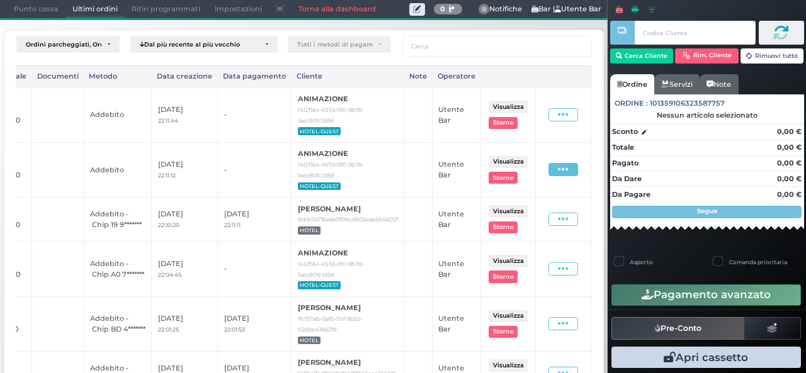
click at [558, 172] on icon at bounding box center [563, 170] width 11 height 12
click at [526, 211] on span "Ristampa Pre-Conto" at bounding box center [537, 206] width 52 height 21
click at [558, 219] on icon at bounding box center [563, 219] width 11 height 12
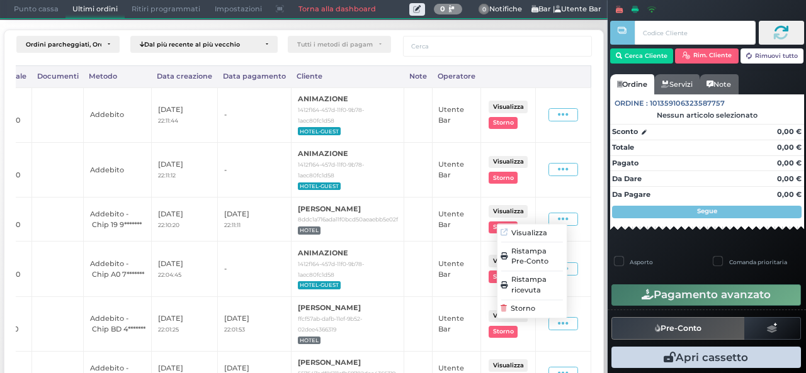
click at [517, 253] on span "Ristampa Pre-Conto" at bounding box center [537, 256] width 52 height 21
click at [619, 9] on icon at bounding box center [619, 9] width 7 height 7
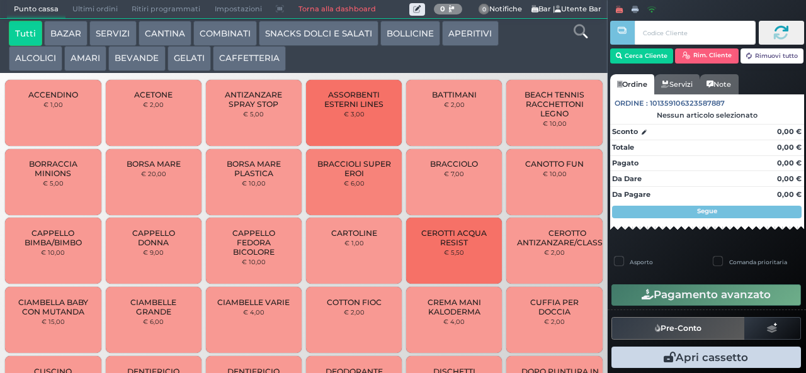
click at [636, 11] on icon at bounding box center [634, 9] width 7 height 7
click at [94, 9] on span "Ultimi ordini" at bounding box center [94, 10] width 59 height 18
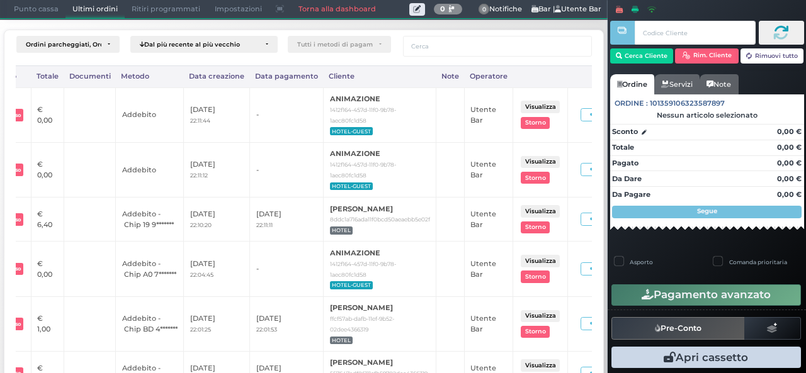
scroll to position [0, 283]
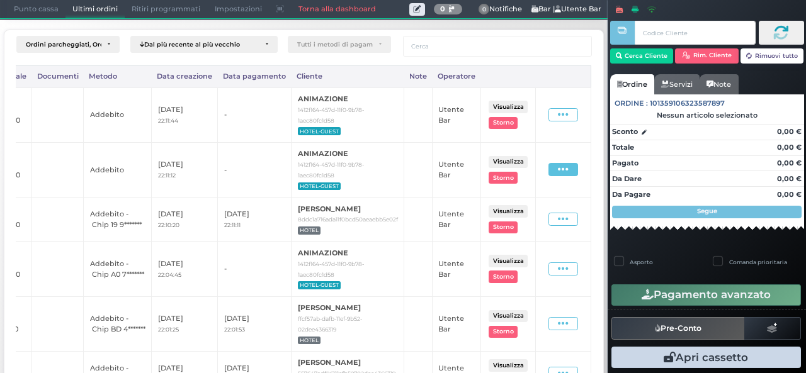
click at [558, 171] on icon at bounding box center [563, 170] width 11 height 12
click at [522, 208] on span "Ristampa Pre-Conto" at bounding box center [537, 206] width 52 height 21
click at [559, 114] on icon at bounding box center [563, 115] width 11 height 12
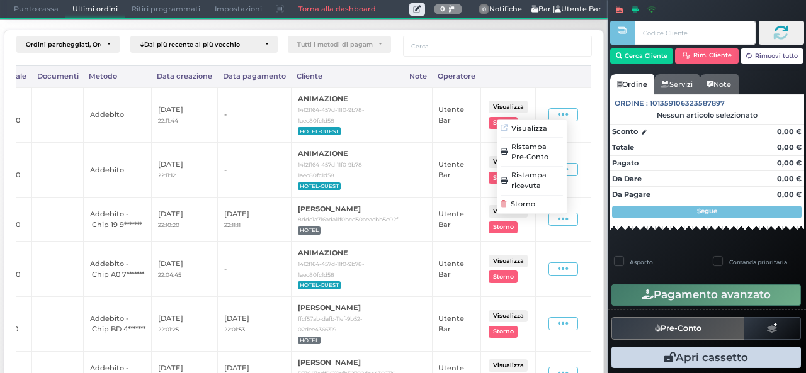
click at [522, 150] on span "Ristampa Pre-Conto" at bounding box center [537, 152] width 52 height 21
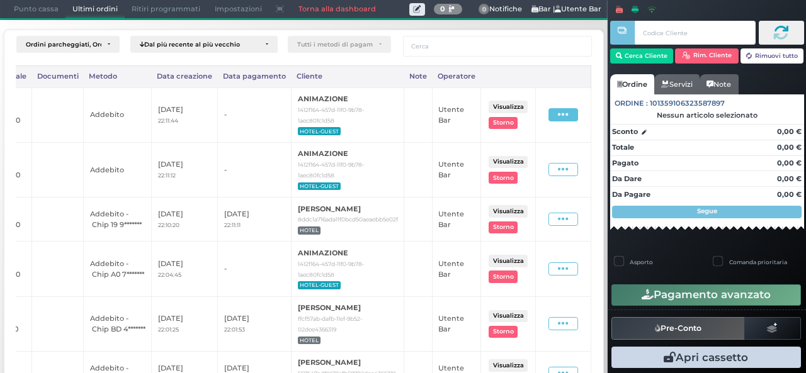
click at [558, 116] on icon at bounding box center [563, 115] width 11 height 12
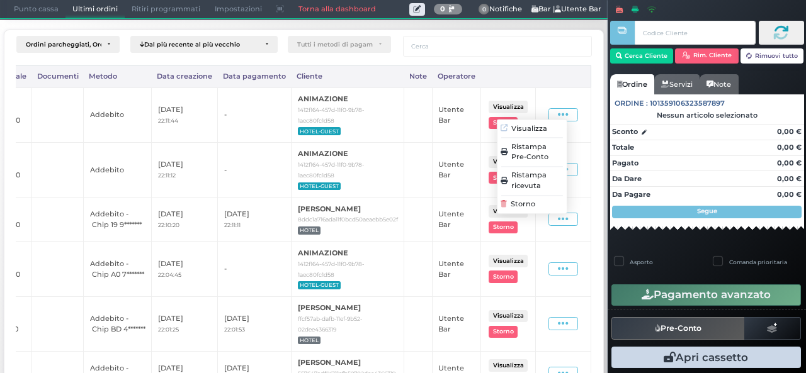
click at [522, 154] on span "Ristampa Pre-Conto" at bounding box center [537, 152] width 52 height 21
click at [37, 4] on span "Punto cassa" at bounding box center [36, 10] width 59 height 18
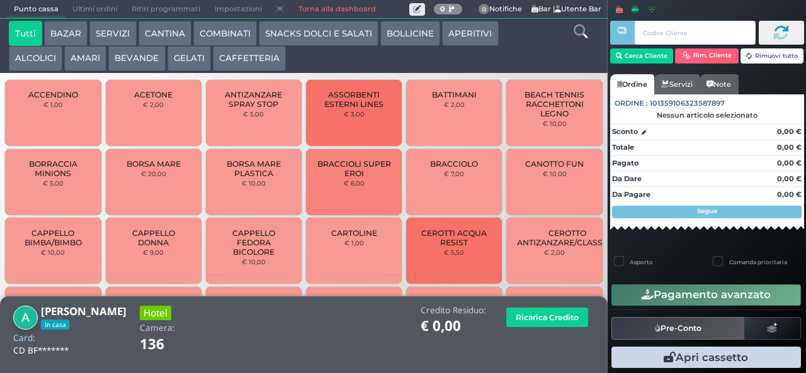
click at [130, 57] on button "BEVANDE" at bounding box center [136, 58] width 57 height 25
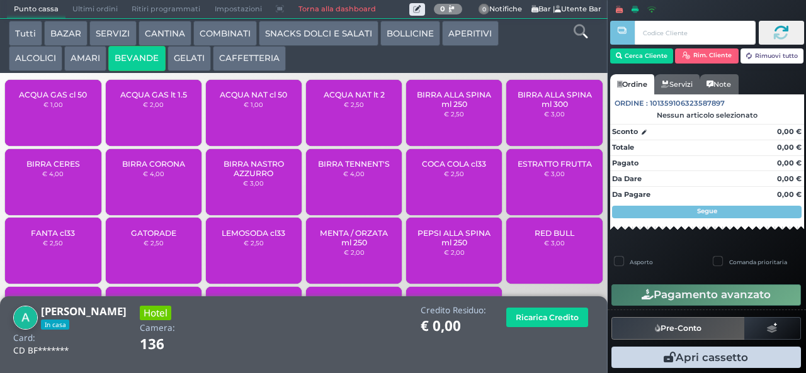
click at [226, 34] on button "COMBINATI" at bounding box center [225, 33] width 64 height 25
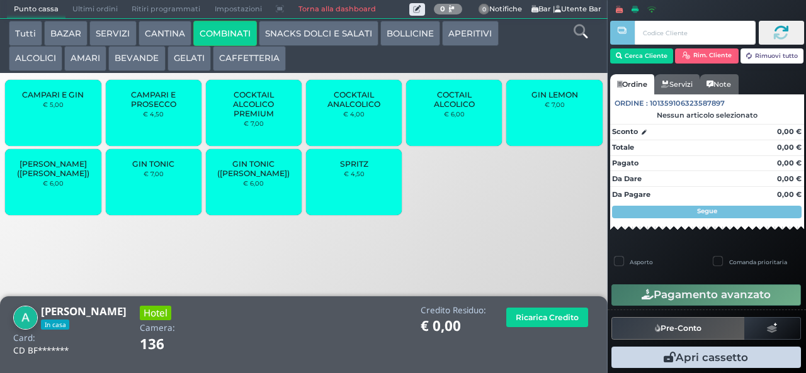
click at [145, 168] on span "GIN TONIC" at bounding box center [153, 163] width 42 height 9
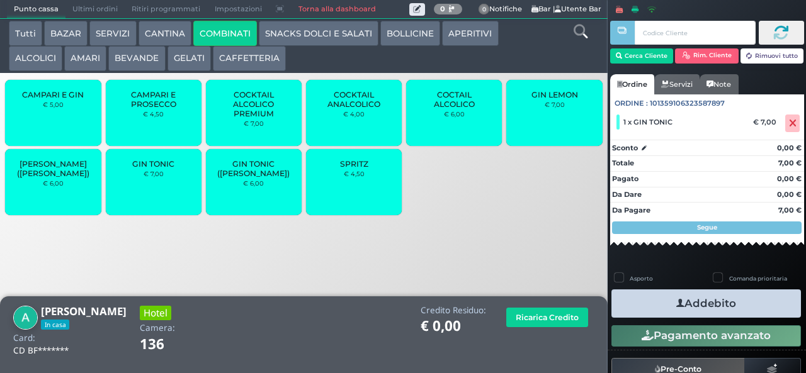
click at [151, 194] on div "GIN TONIC € 7,00" at bounding box center [154, 182] width 96 height 66
click at [655, 299] on button "Addebito" at bounding box center [705, 304] width 189 height 28
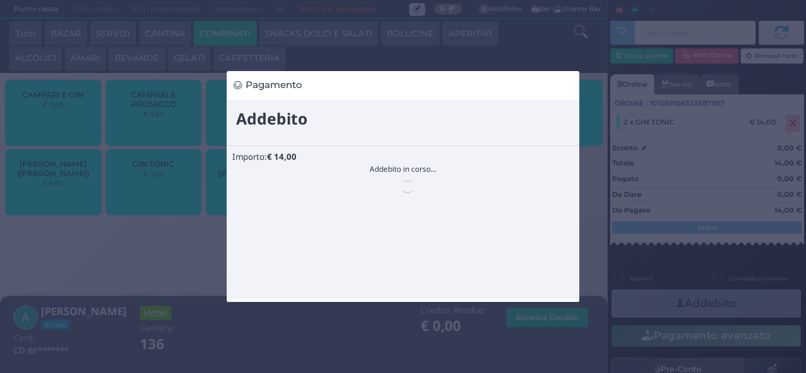
scroll to position [0, 0]
